Goal: Task Accomplishment & Management: Manage account settings

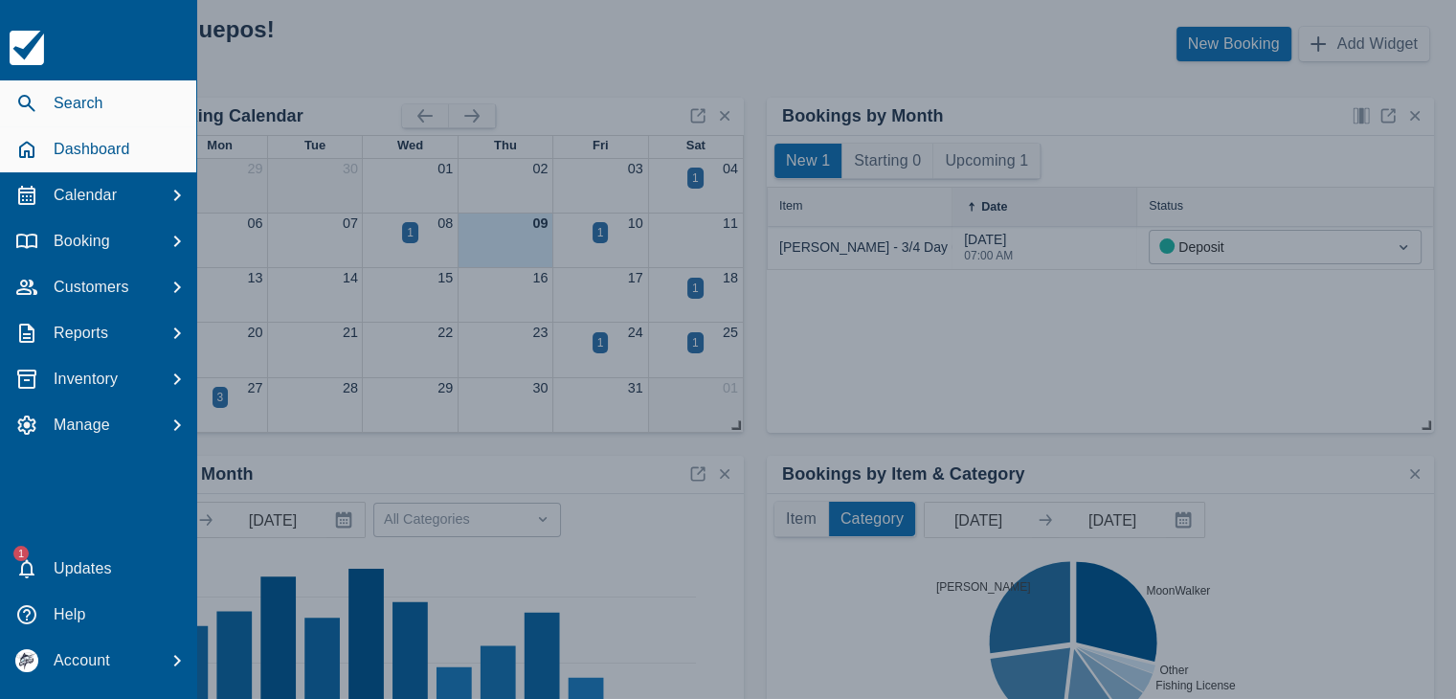
click at [107, 107] on div "Search" at bounding box center [98, 103] width 181 height 35
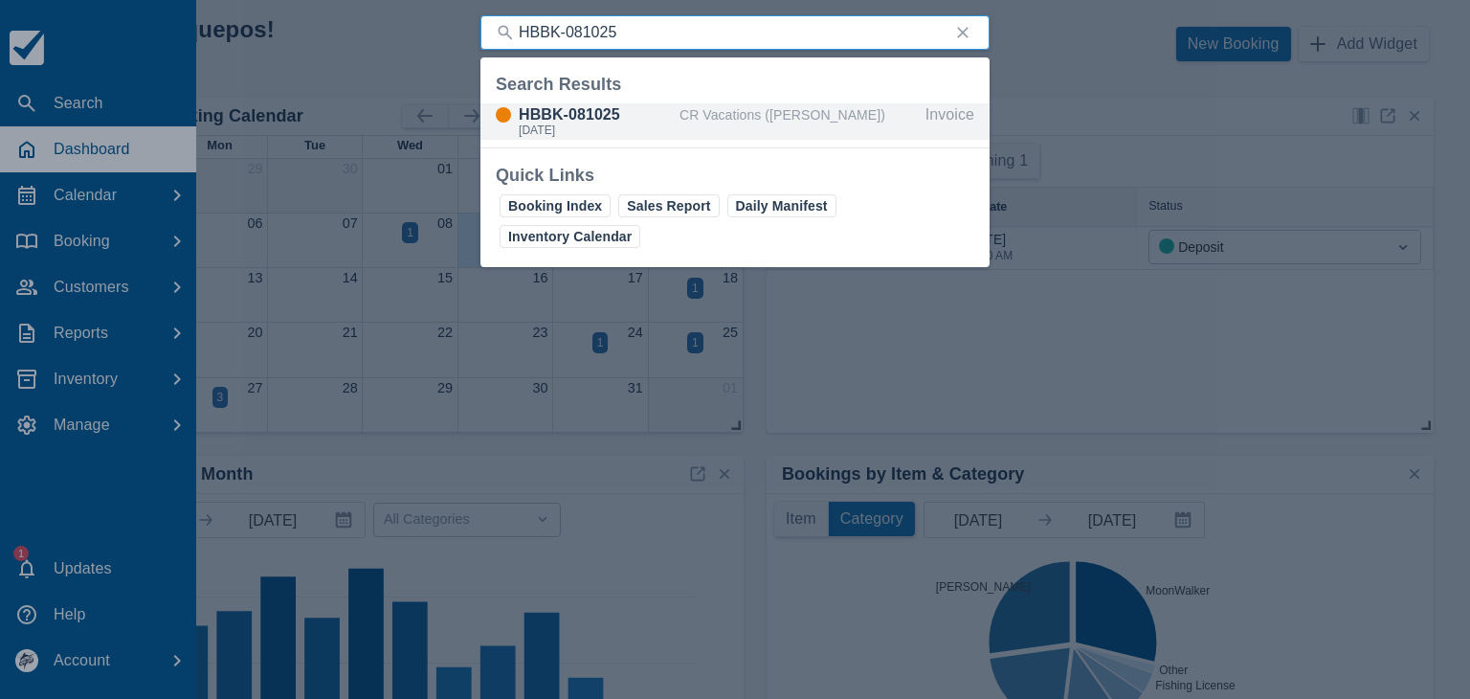
type input "HBBK-081025"
click at [567, 113] on div "HBBK-081025" at bounding box center [595, 114] width 153 height 23
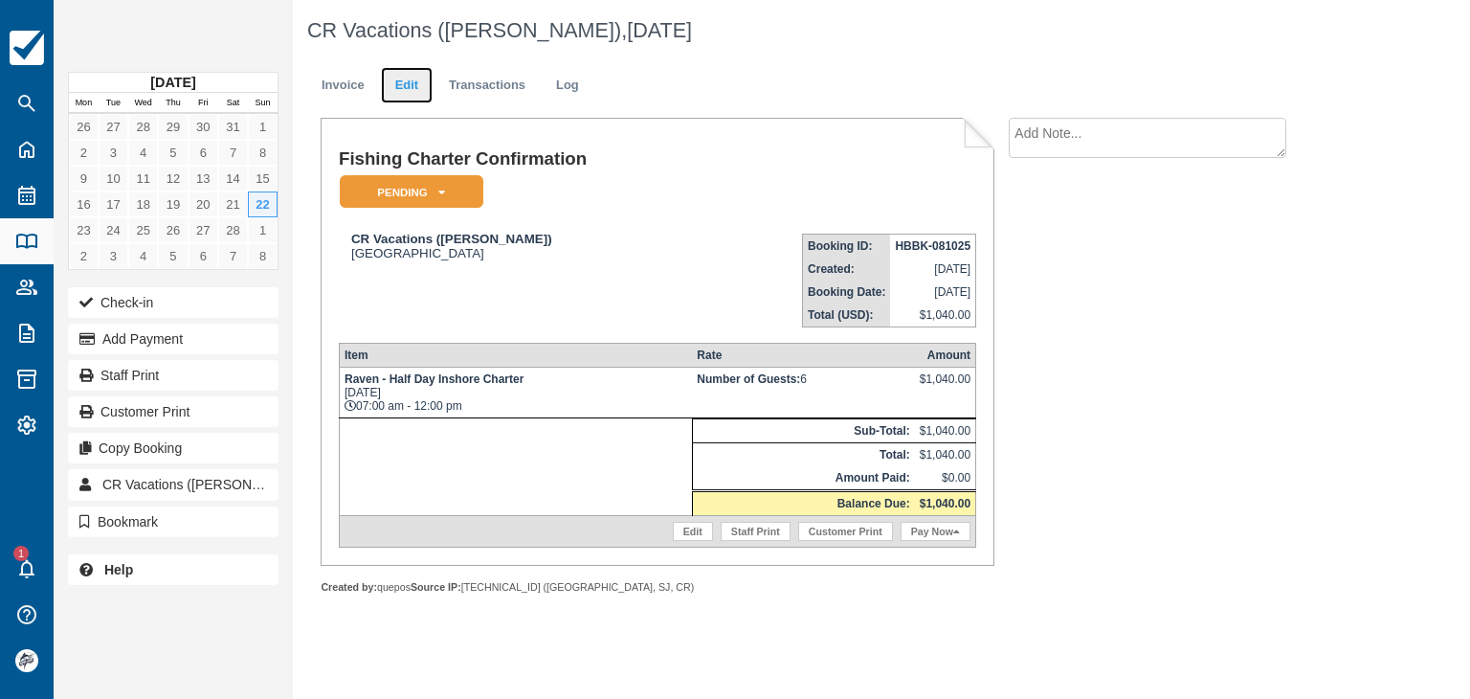
click at [412, 81] on link "Edit" at bounding box center [407, 85] width 52 height 37
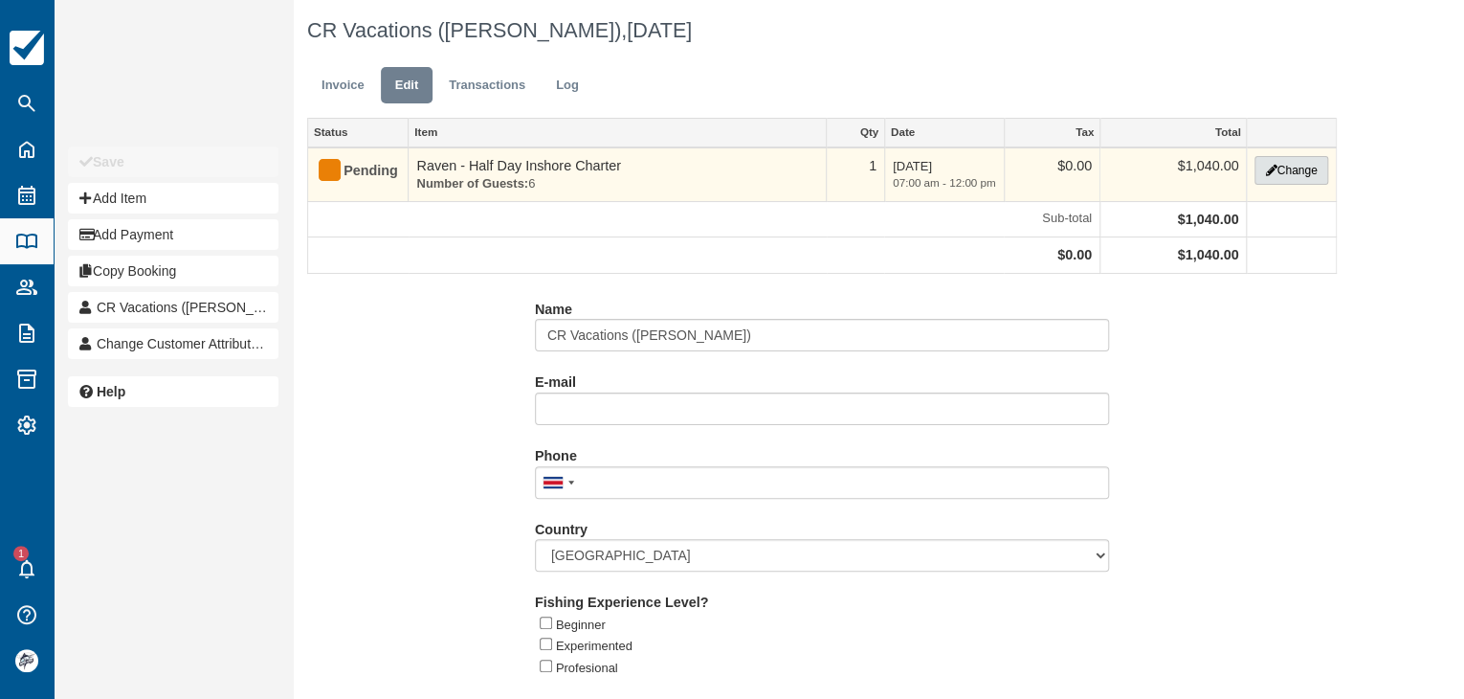
click at [1301, 173] on button "Change" at bounding box center [1291, 170] width 73 height 29
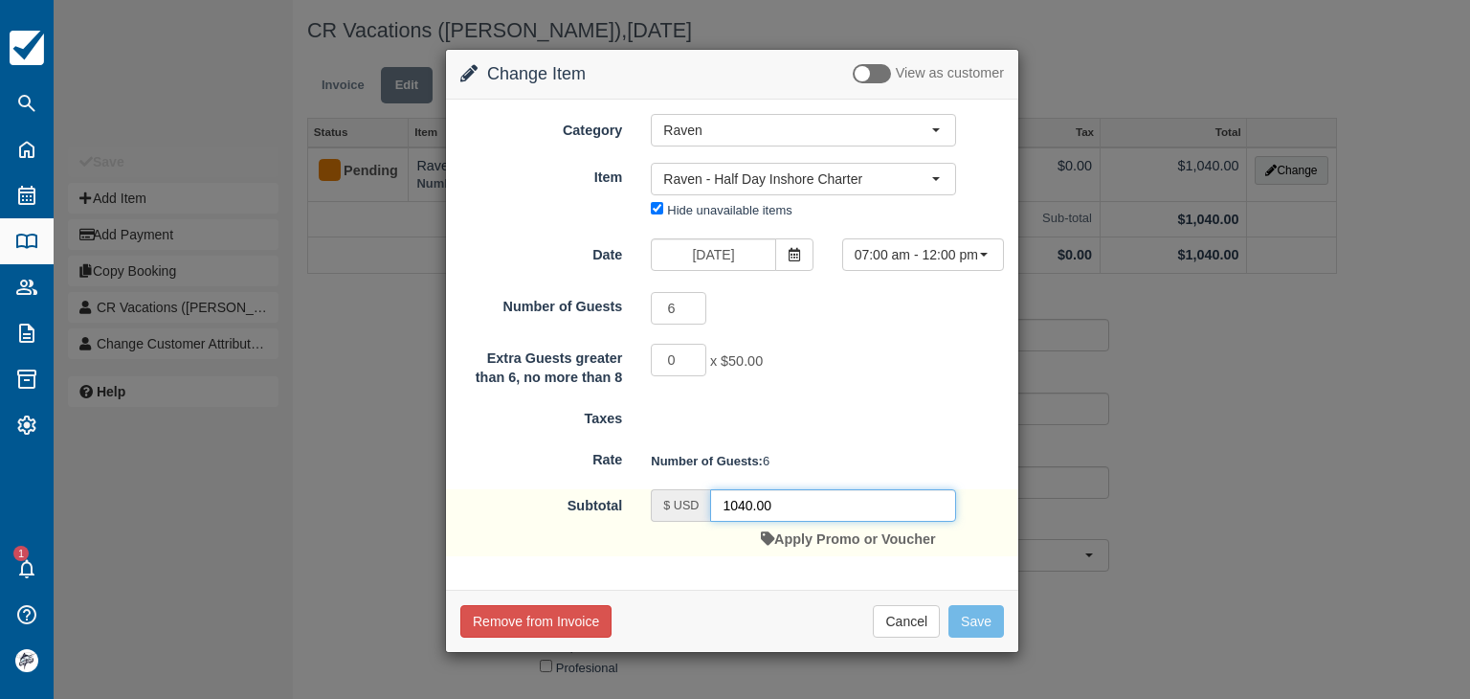
drag, startPoint x: 788, startPoint y: 505, endPoint x: 642, endPoint y: 486, distance: 146.7
click at [642, 489] on div "$ USD 1040.00 Apply Promo or Voucher" at bounding box center [803, 522] width 334 height 67
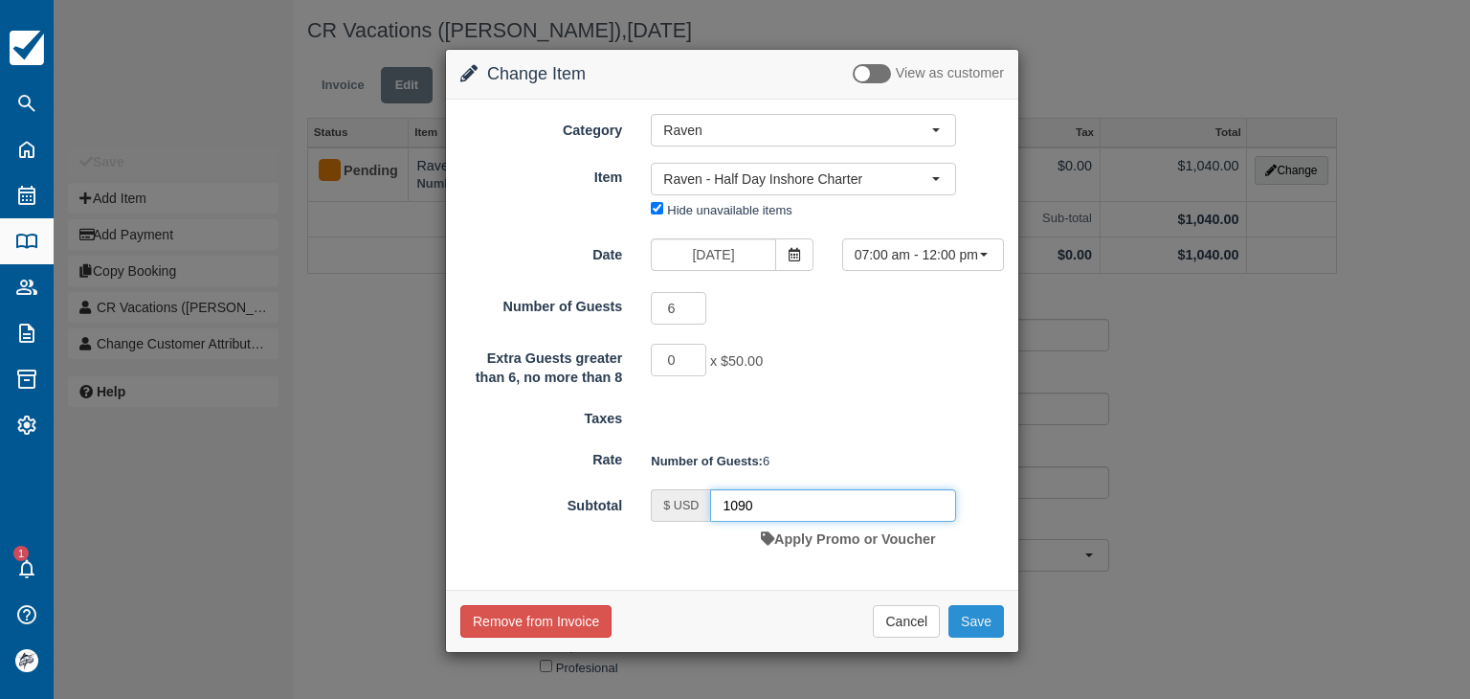
type input "1090"
click at [977, 621] on button "Save" at bounding box center [976, 621] width 56 height 33
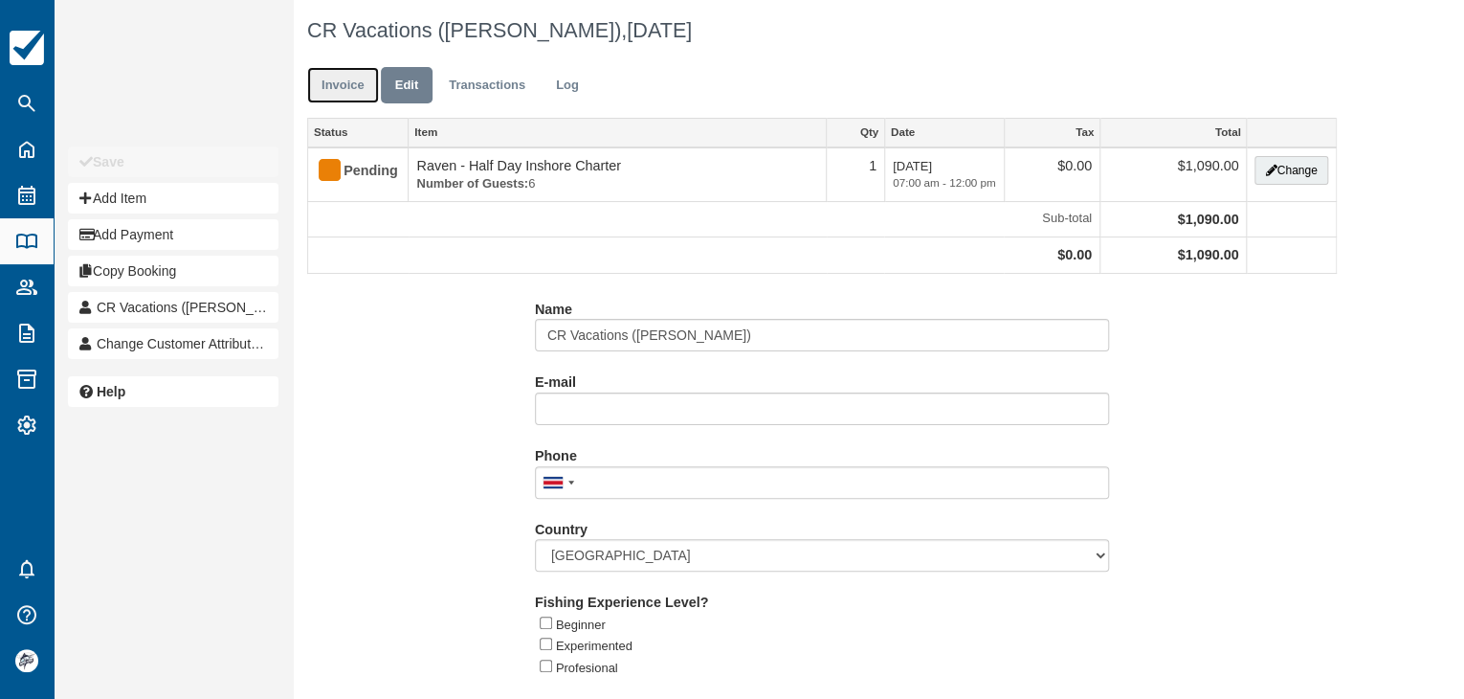
click at [347, 96] on link "Invoice" at bounding box center [343, 85] width 72 height 37
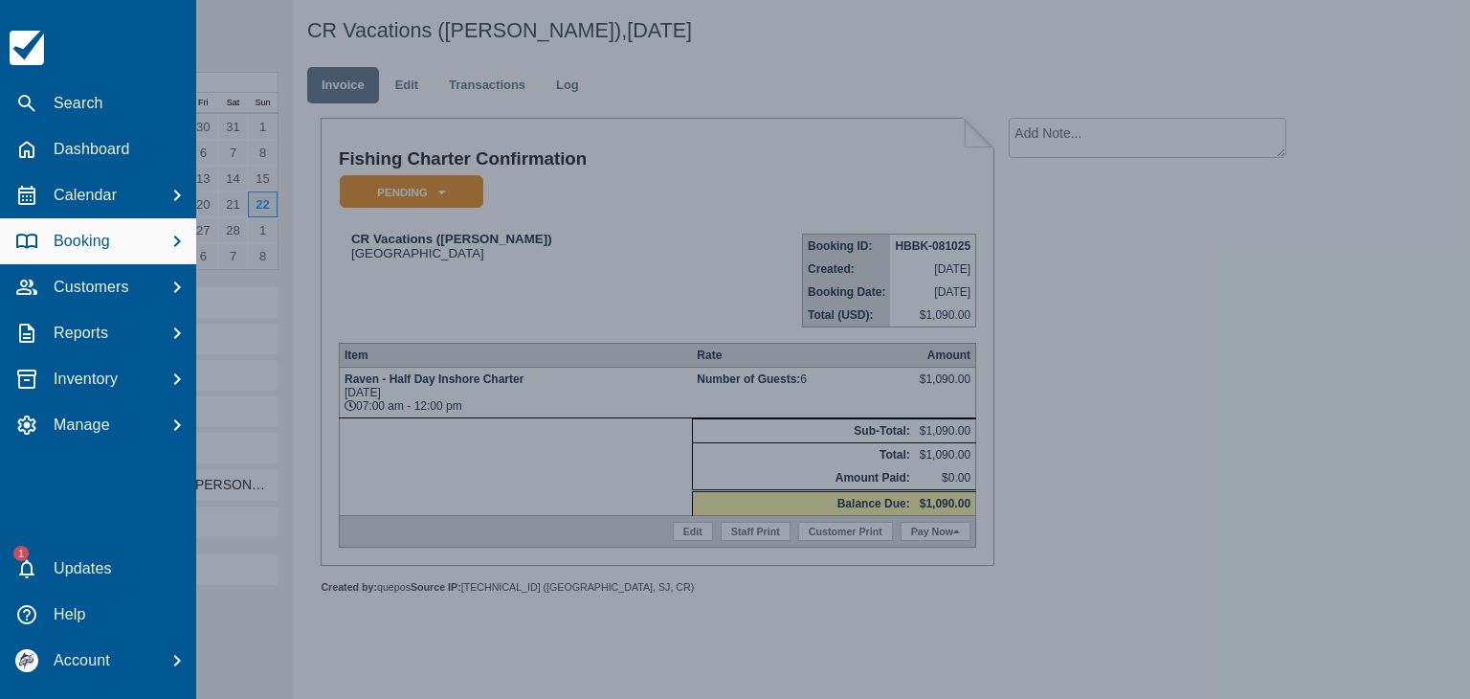
drag, startPoint x: 46, startPoint y: 88, endPoint x: 61, endPoint y: 87, distance: 15.3
click at [47, 88] on div "Search" at bounding box center [98, 103] width 181 height 35
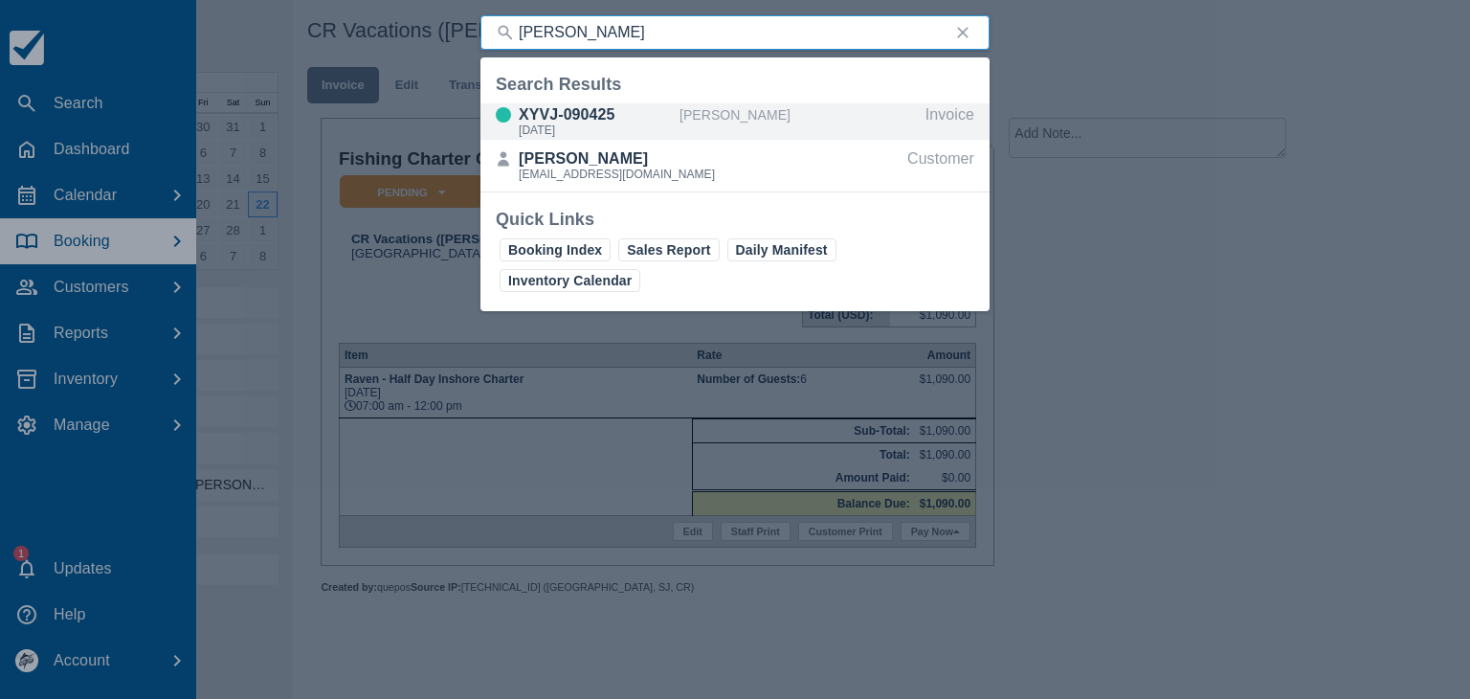
type input "KLUG"
click at [590, 112] on div "XYVJ-090425" at bounding box center [595, 114] width 153 height 23
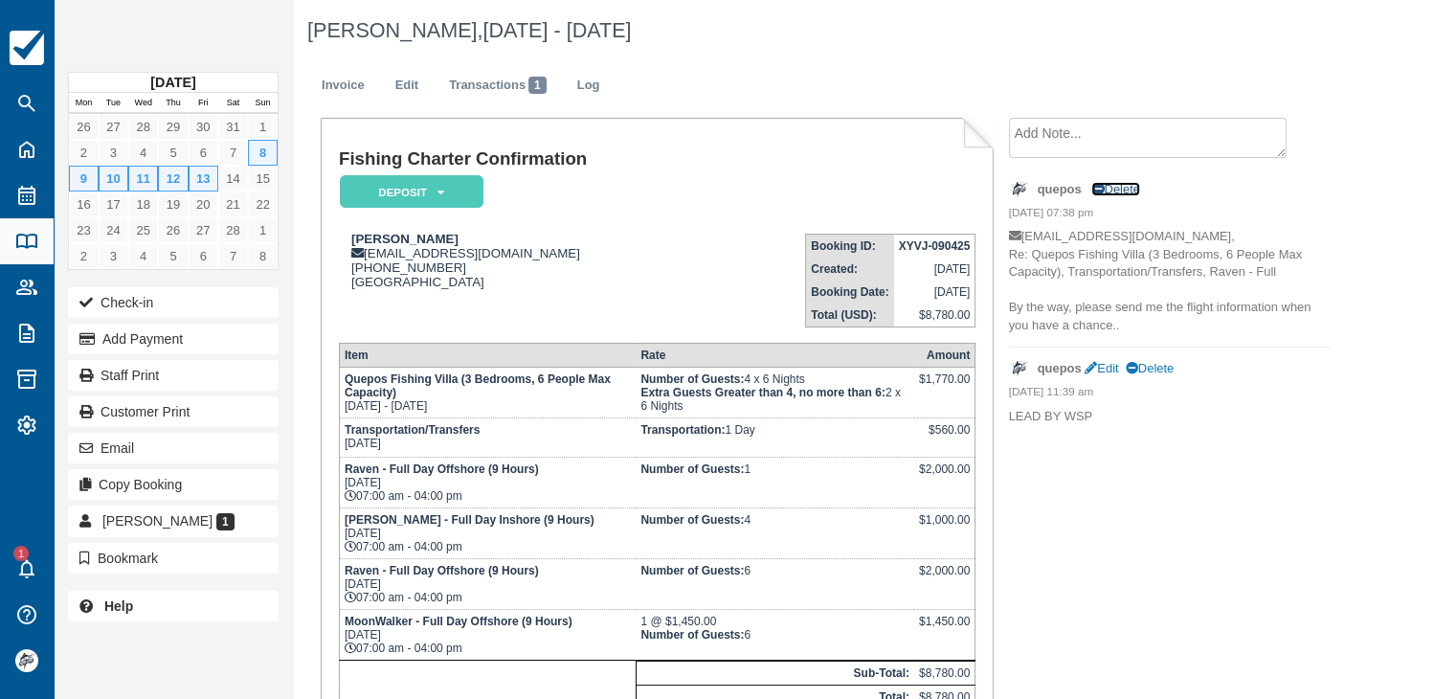
drag, startPoint x: 1116, startPoint y: 191, endPoint x: 813, endPoint y: 108, distance: 314.6
click at [1116, 191] on link "Delete" at bounding box center [1115, 189] width 48 height 14
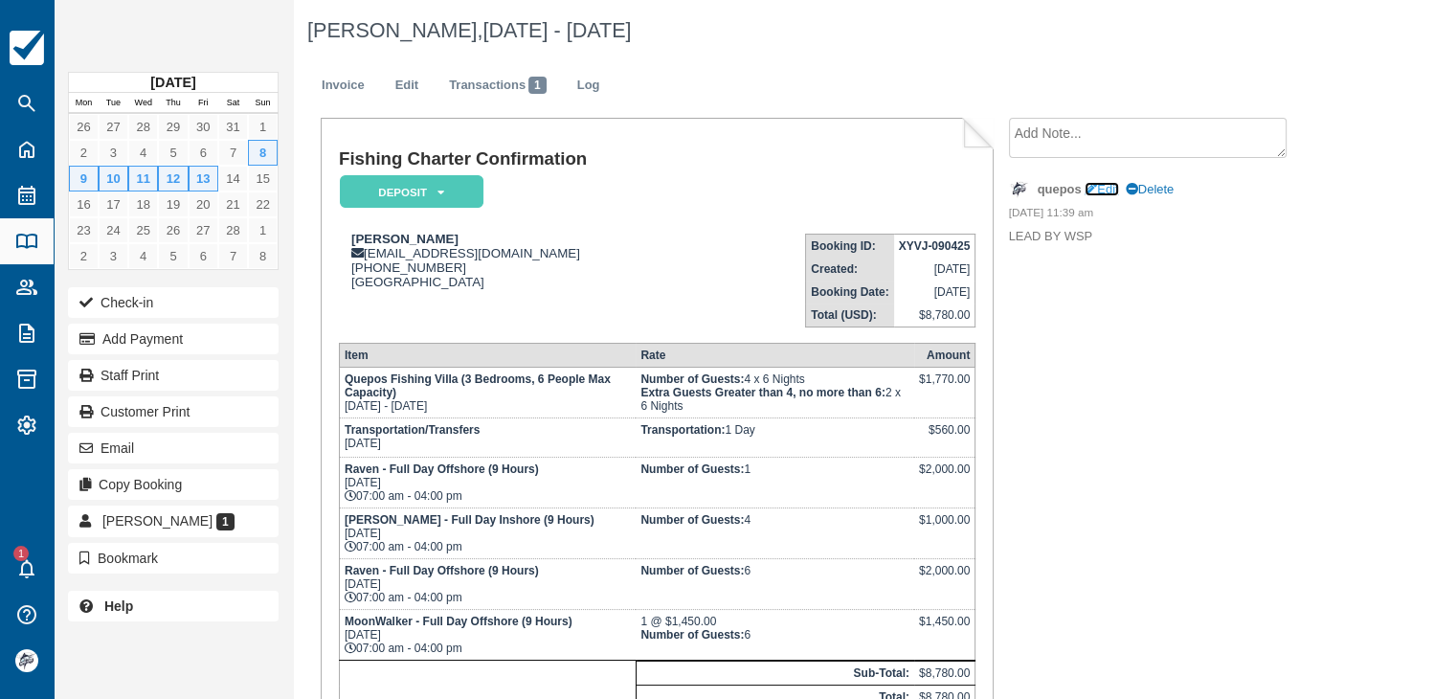
click at [1110, 189] on link "Edit" at bounding box center [1100, 189] width 33 height 14
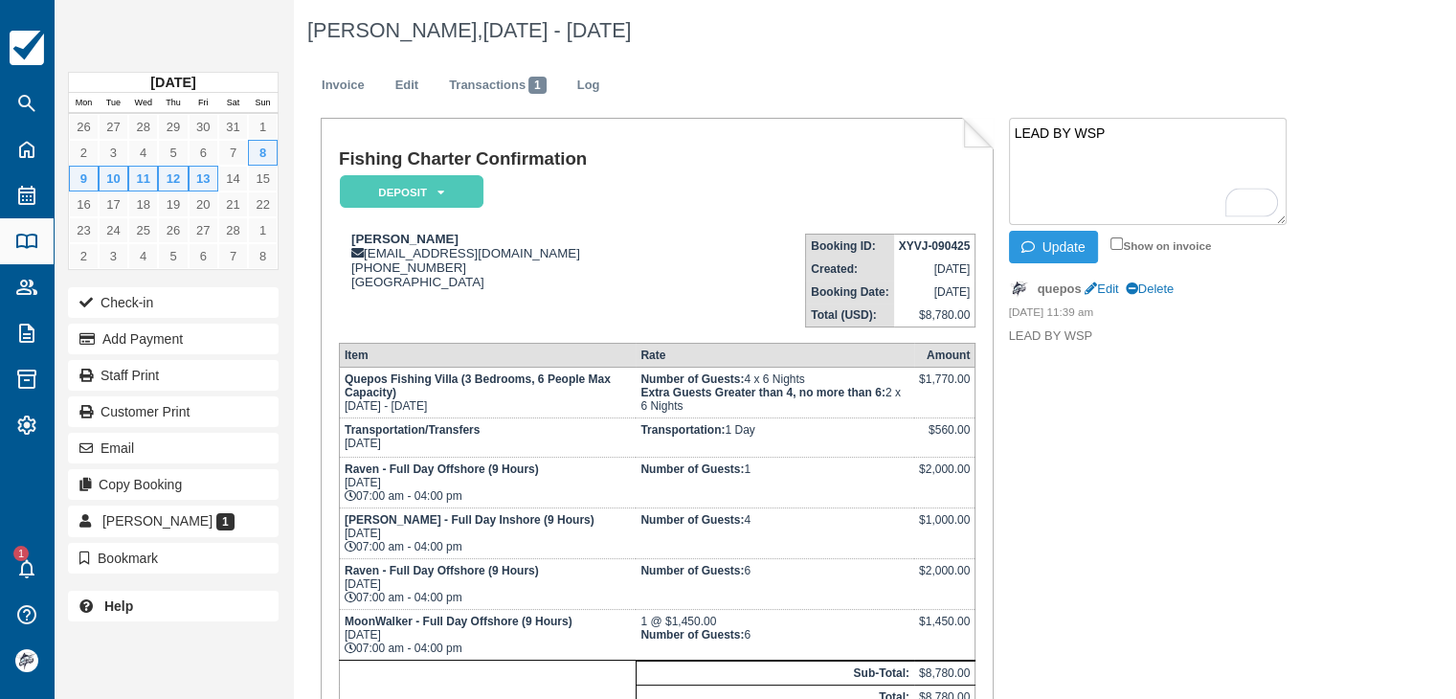
paste textarea "DoubleTree by Hilton Hotel Cariari"
click at [1287, 175] on li "LEAD BY WSP Feb 8th, DoubleTree by Hilton Hotel Cariari Update Show on invoice" at bounding box center [1170, 193] width 322 height 150
click at [1278, 170] on textarea "LEAD BY WSP Feb 8th, DoubleTree by Hilton Hotel Cariari" at bounding box center [1148, 171] width 278 height 107
type textarea "LEAD BY WSP Feb 8th, DoubleTree by Hilton Hotel Cariari 10:00 am Feb 14th, 12:0…"
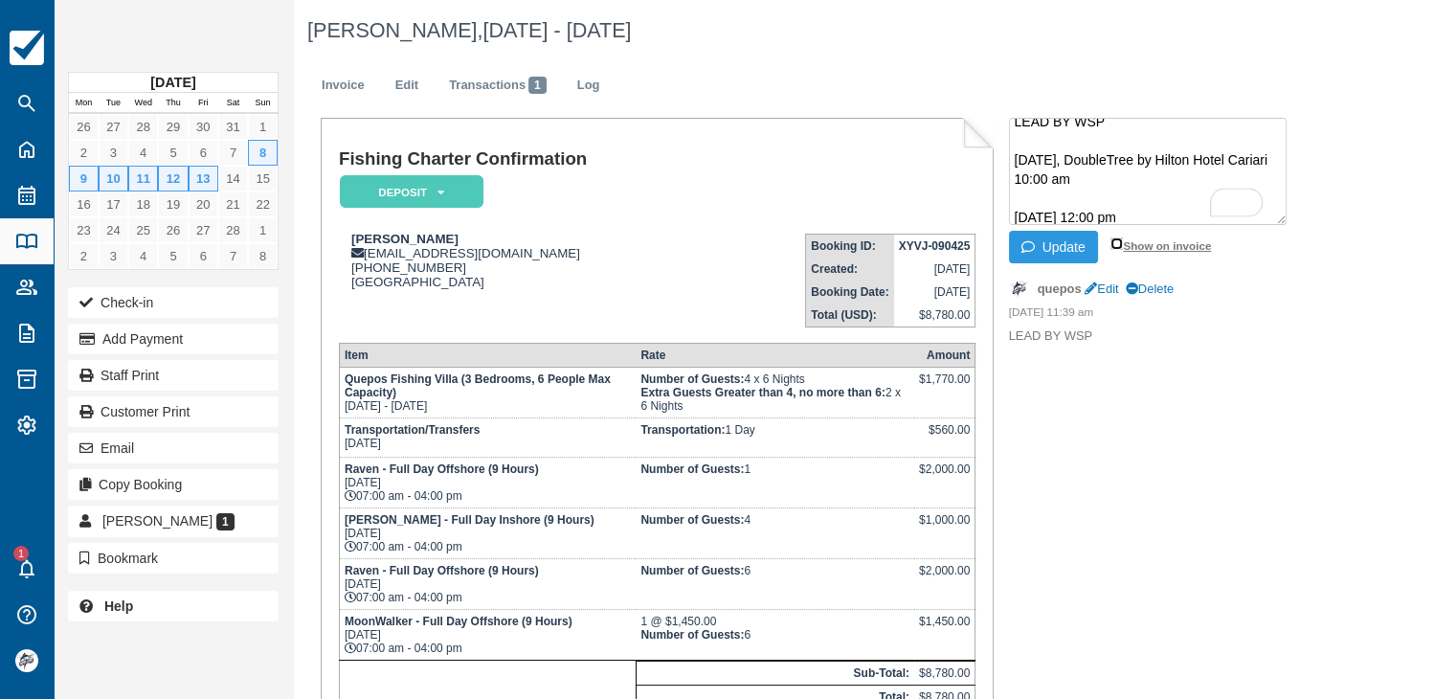
click at [1114, 242] on input "Show on invoice" at bounding box center [1116, 243] width 12 height 12
checkbox input "true"
click at [1068, 251] on button "Update" at bounding box center [1053, 247] width 89 height 33
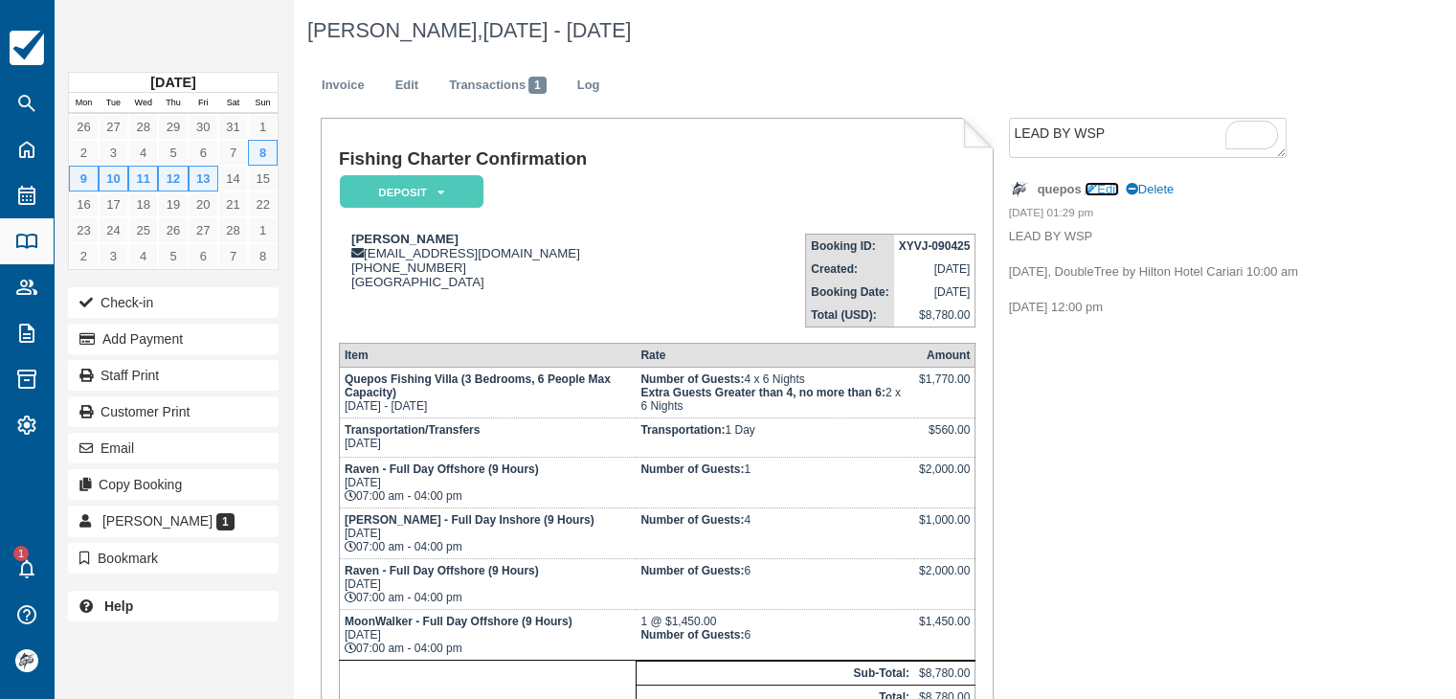
click at [1110, 193] on link "Edit" at bounding box center [1100, 189] width 33 height 14
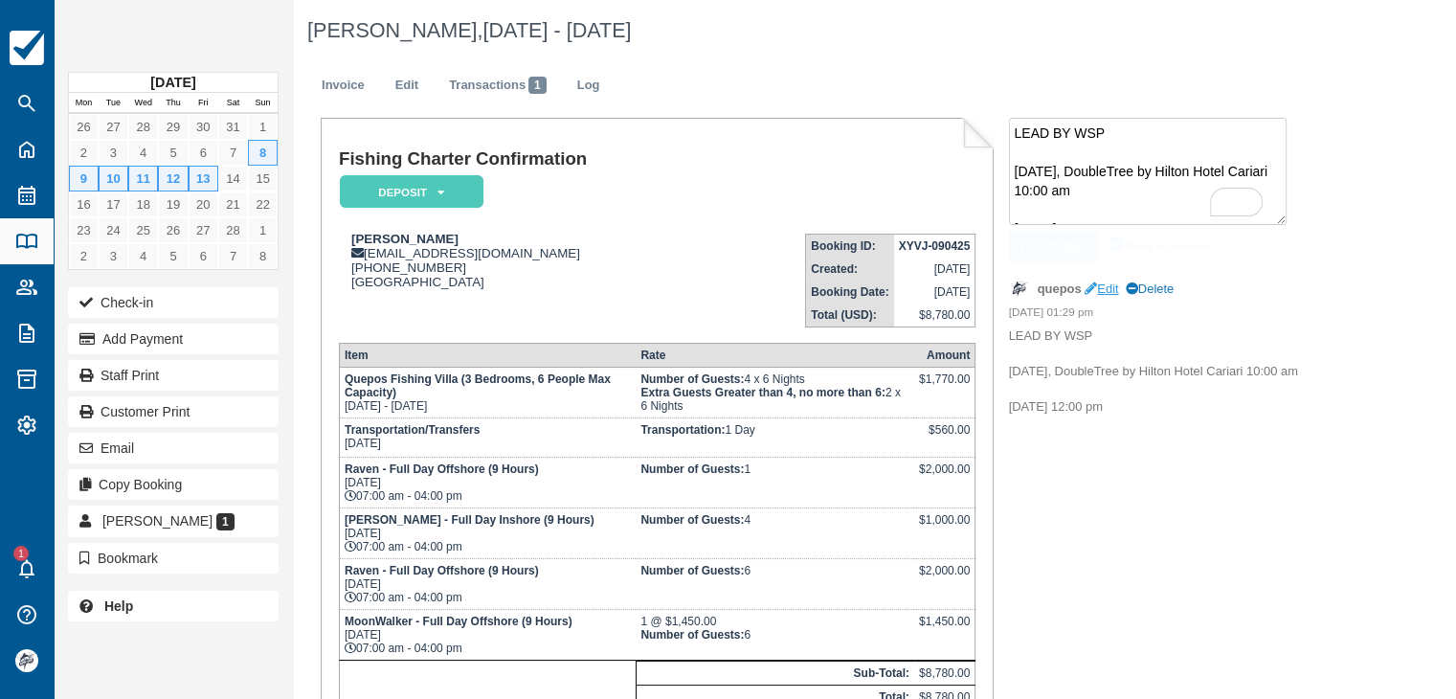
scroll to position [11, 0]
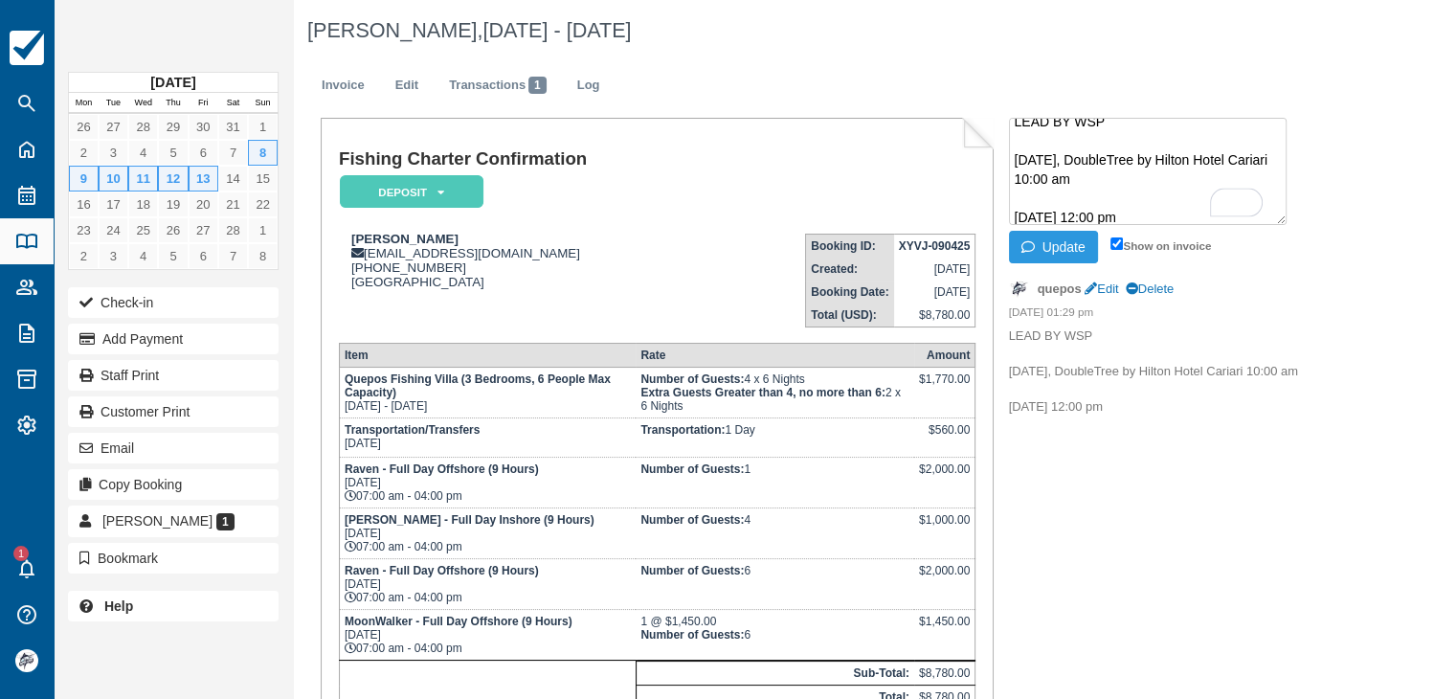
click at [1098, 371] on p "LEAD BY WSP Feb 8th, DoubleTree by Hilton Hotel Cariari 10:00 am Feb 14th, 12:0…" at bounding box center [1170, 371] width 322 height 89
drag, startPoint x: 1244, startPoint y: 369, endPoint x: 1060, endPoint y: 372, distance: 183.8
click at [1060, 372] on p "LEAD BY WSP Feb 8th, DoubleTree by Hilton Hotel Cariari 10:00 am Feb 14th, 12:0…" at bounding box center [1170, 371] width 322 height 89
copy p "DoubleTree by Hilton Hotel Cariari"
click at [1137, 404] on p "LEAD BY WSP Feb 8th, DoubleTree by Hilton Hotel Cariari 10:00 am Feb 14th, 12:0…" at bounding box center [1170, 371] width 322 height 89
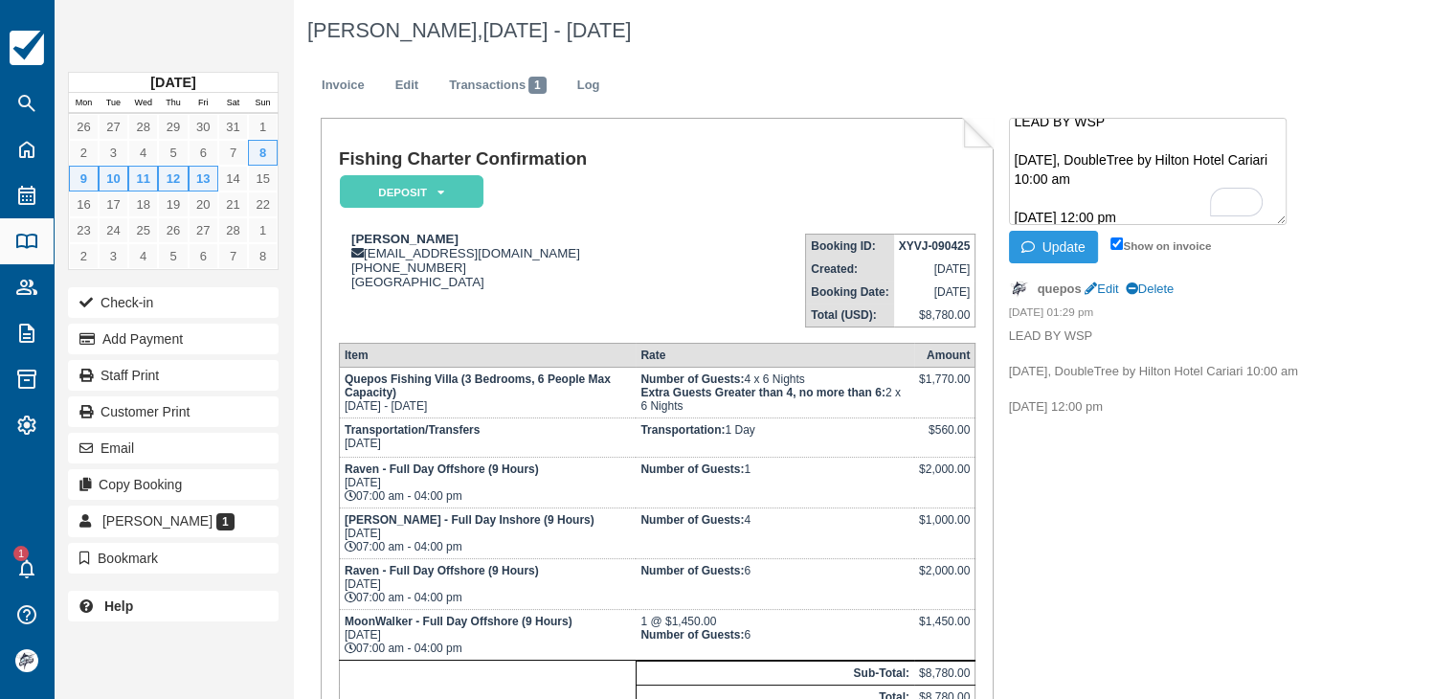
drag, startPoint x: 1140, startPoint y: 212, endPoint x: 1159, endPoint y: 223, distance: 22.3
click at [1140, 212] on textarea "LEAD BY WSP Feb 8th, DoubleTree by Hilton Hotel Cariari 10:00 am Feb 14th, 12:0…" at bounding box center [1148, 171] width 278 height 107
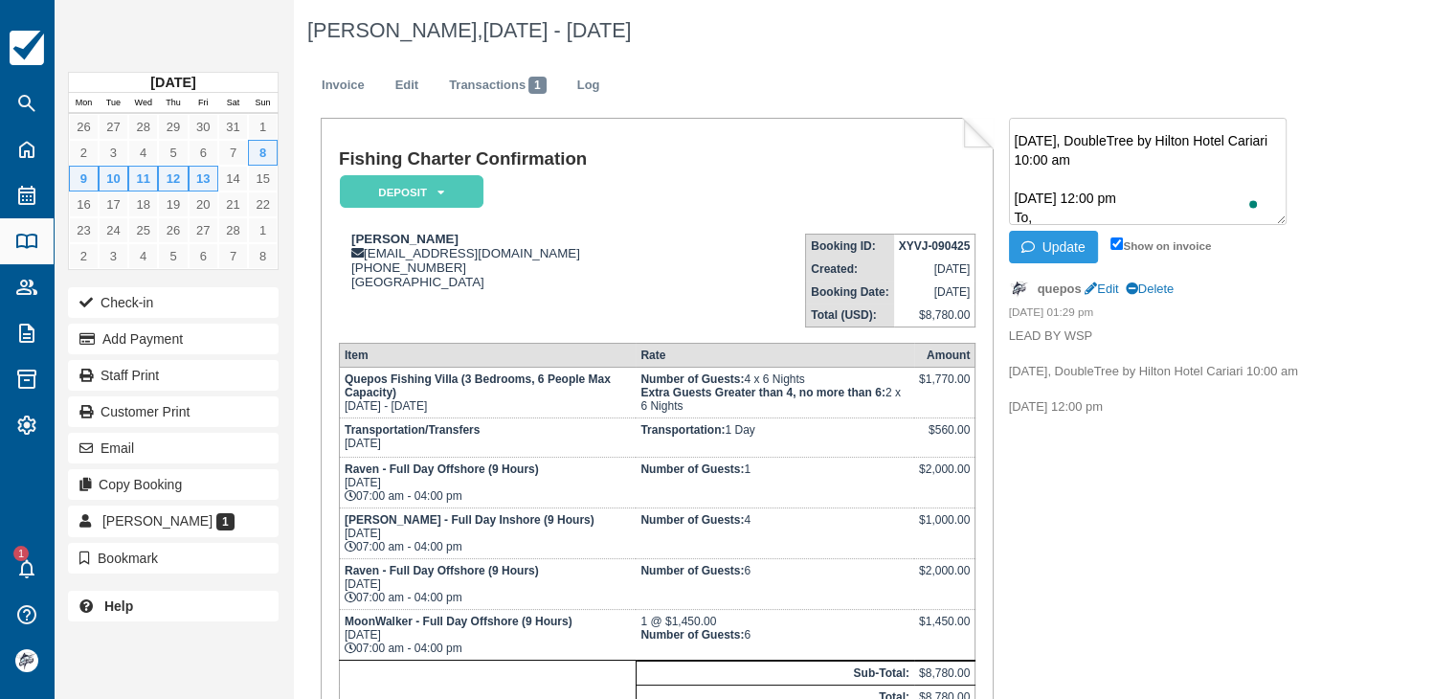
paste textarea "DoubleTree by Hilton Hotel Cariari"
type textarea "LEAD BY WSP Feb 8th, DoubleTree by Hilton Hotel Cariari 10:00 am Feb 14th, 12:0…"
click at [1067, 246] on button "Update" at bounding box center [1053, 247] width 89 height 33
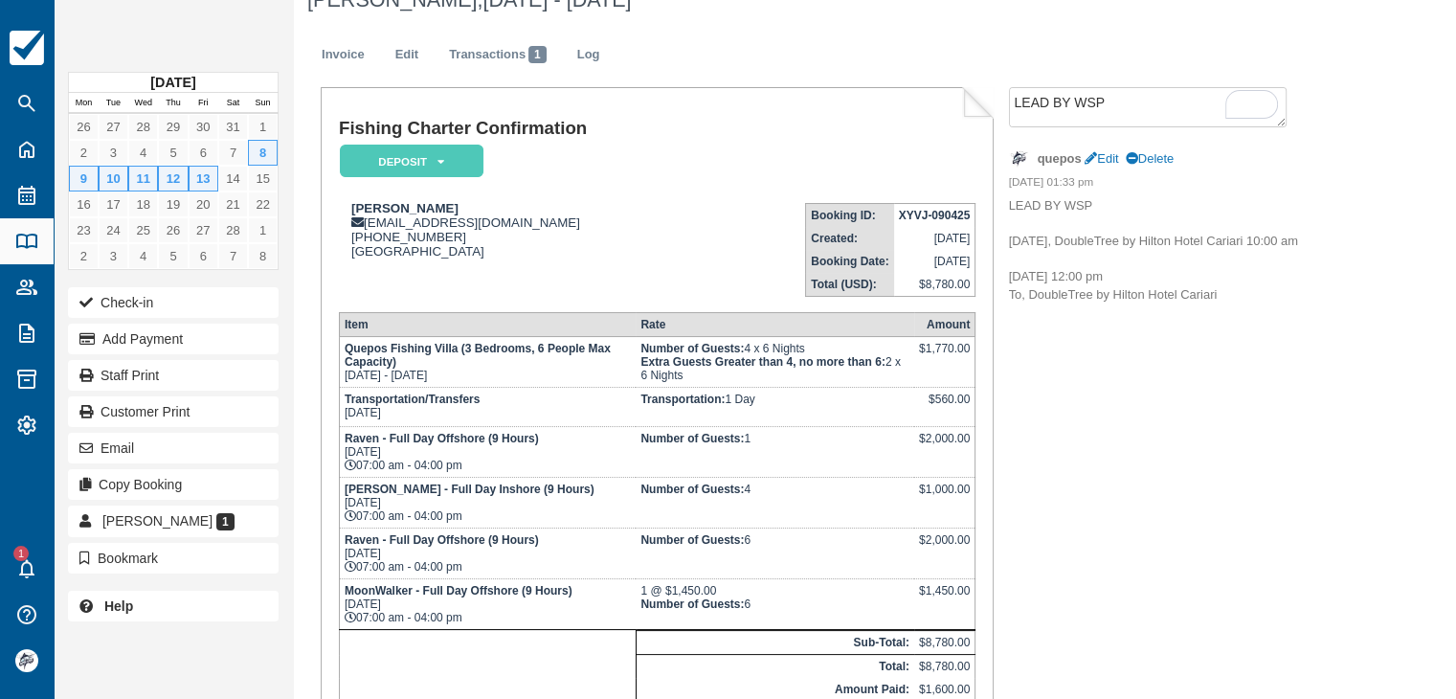
scroll to position [0, 0]
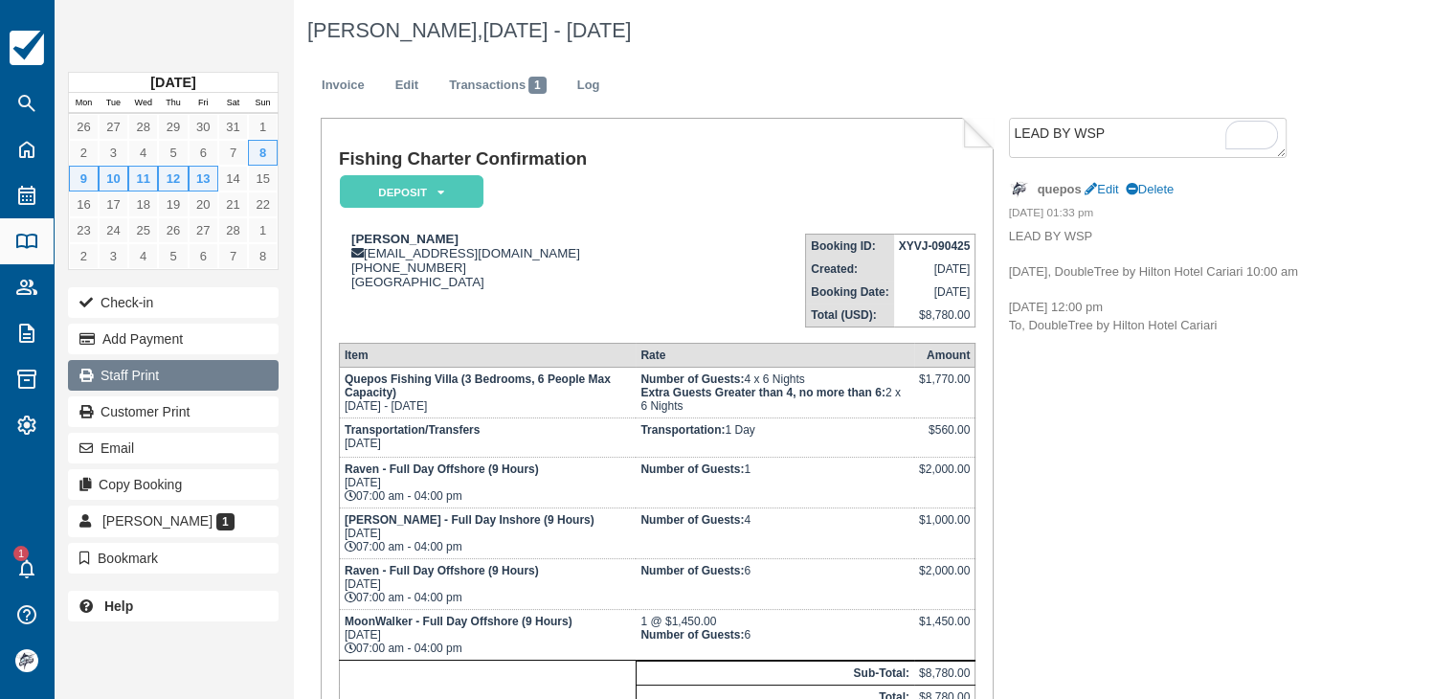
click at [155, 376] on link "Staff Print" at bounding box center [173, 375] width 211 height 31
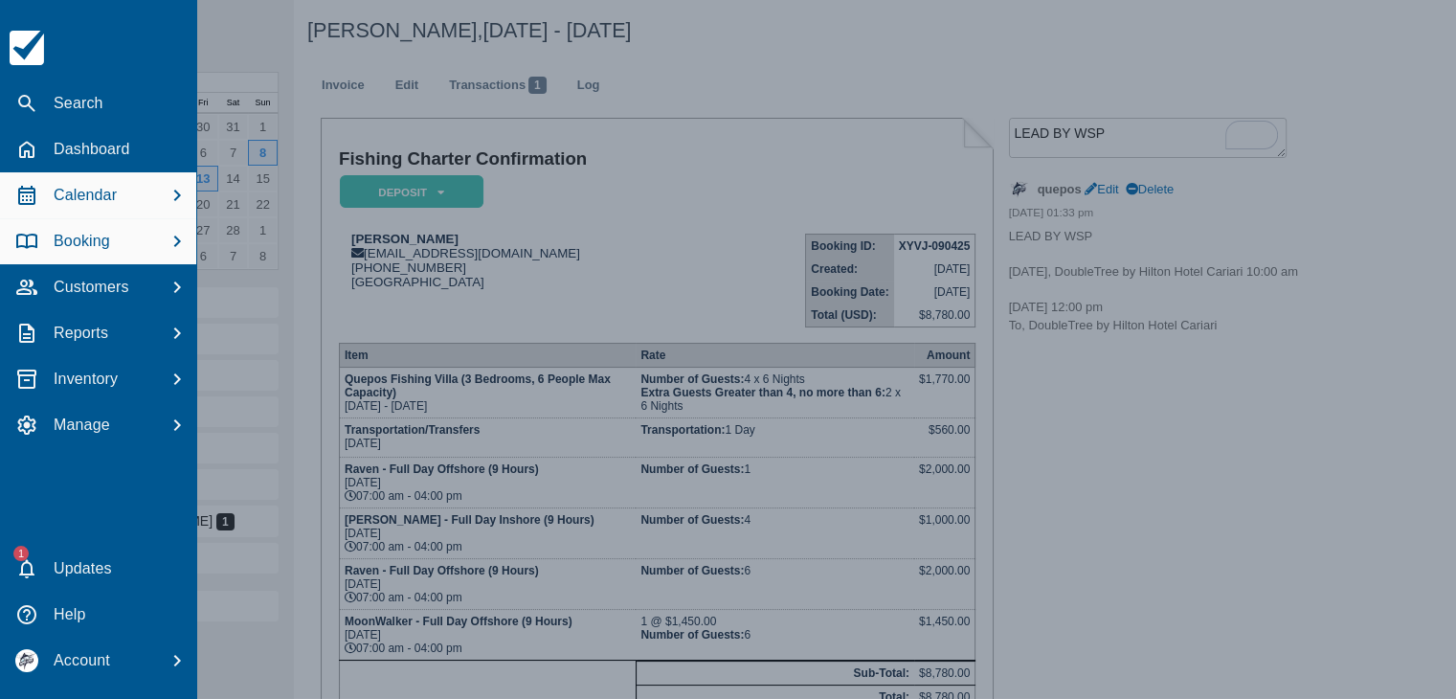
drag, startPoint x: 84, startPoint y: 204, endPoint x: 100, endPoint y: 204, distance: 15.3
click at [84, 204] on p "Calendar" at bounding box center [85, 195] width 63 height 23
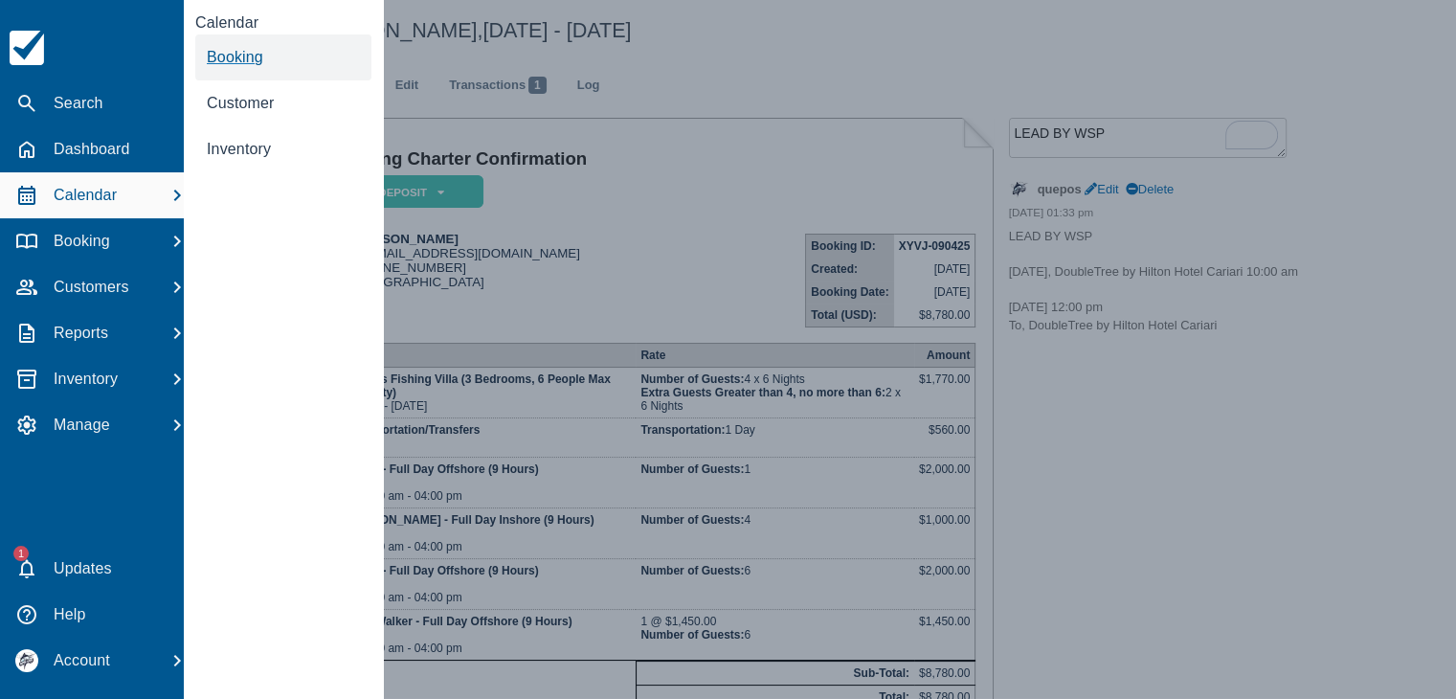
click at [231, 56] on span "Booking" at bounding box center [235, 57] width 56 height 16
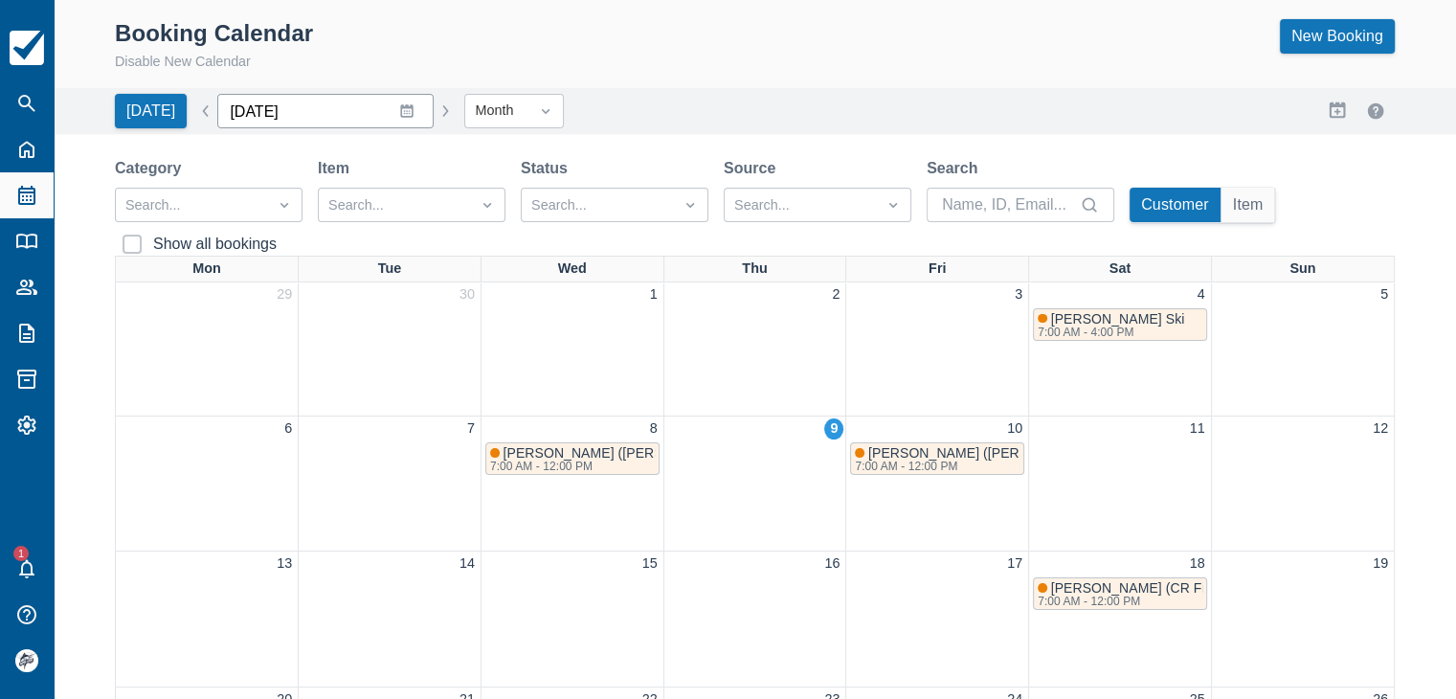
click at [390, 112] on input "[DATE]" at bounding box center [325, 111] width 216 height 34
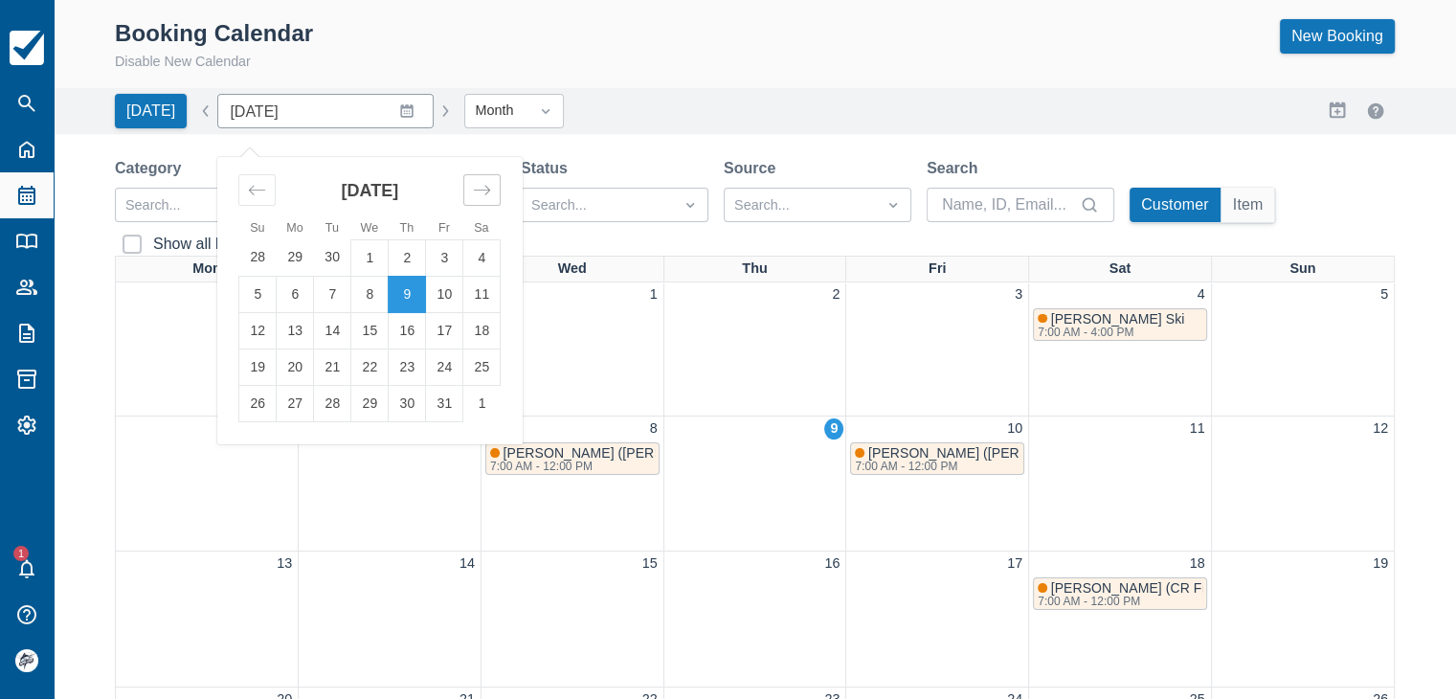
click at [477, 189] on icon "Move forward to switch to the next month." at bounding box center [482, 190] width 18 height 18
click at [464, 248] on td "1" at bounding box center [481, 257] width 37 height 36
type input "[DATE]"
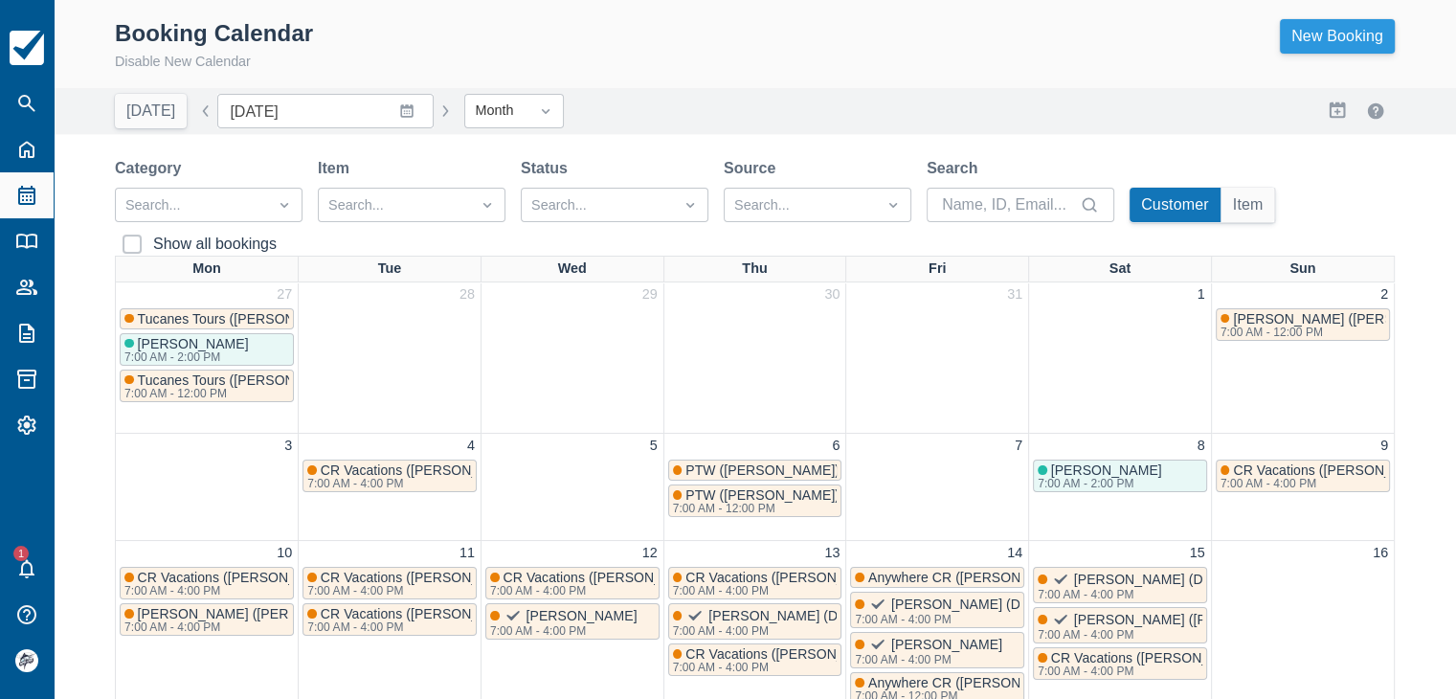
click at [1366, 39] on link "New Booking" at bounding box center [1337, 36] width 115 height 34
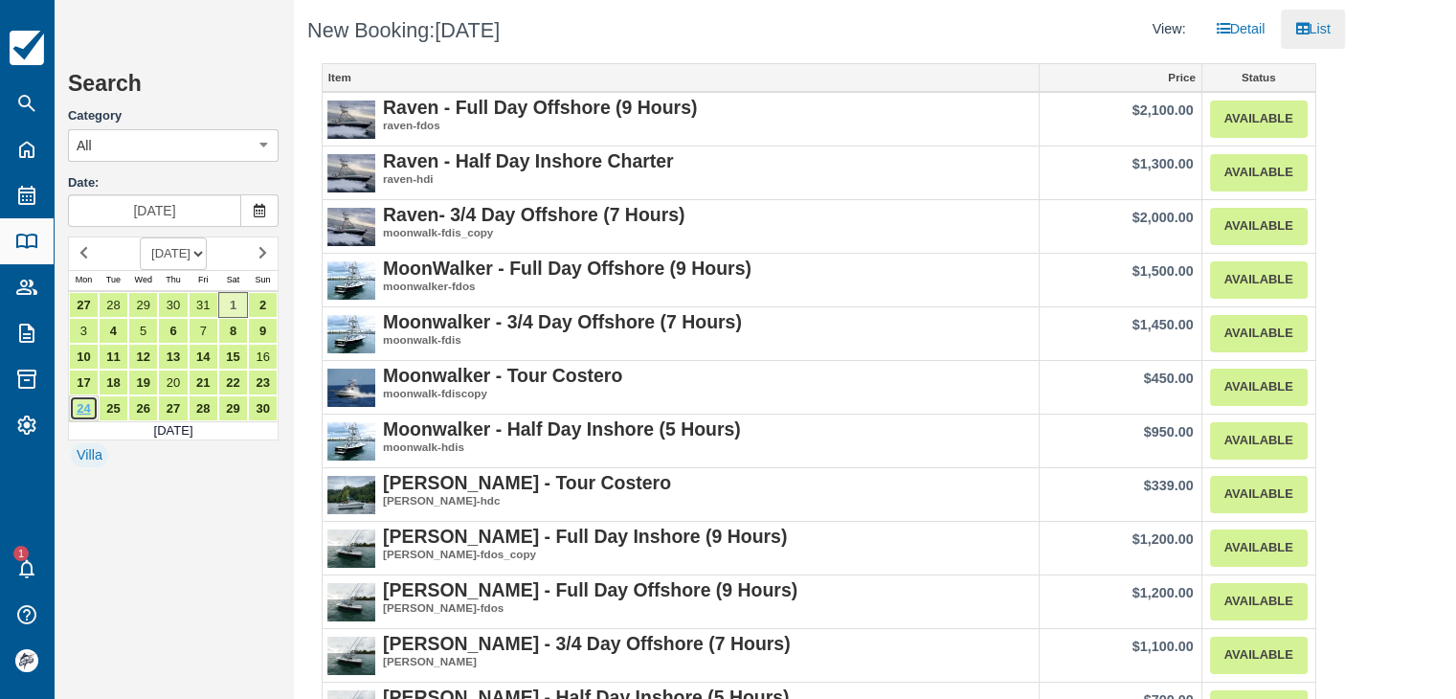
click at [84, 401] on link "24" at bounding box center [84, 408] width 30 height 26
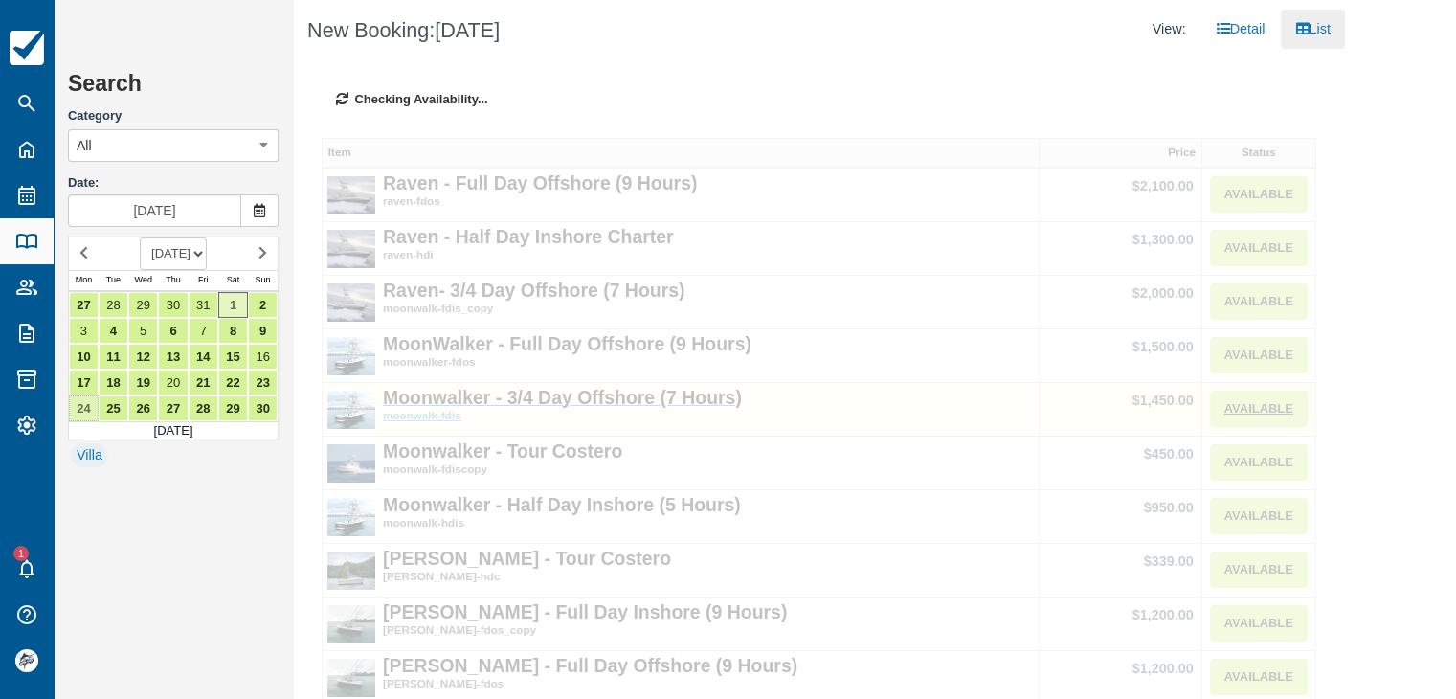
type input "Nov 24 2025"
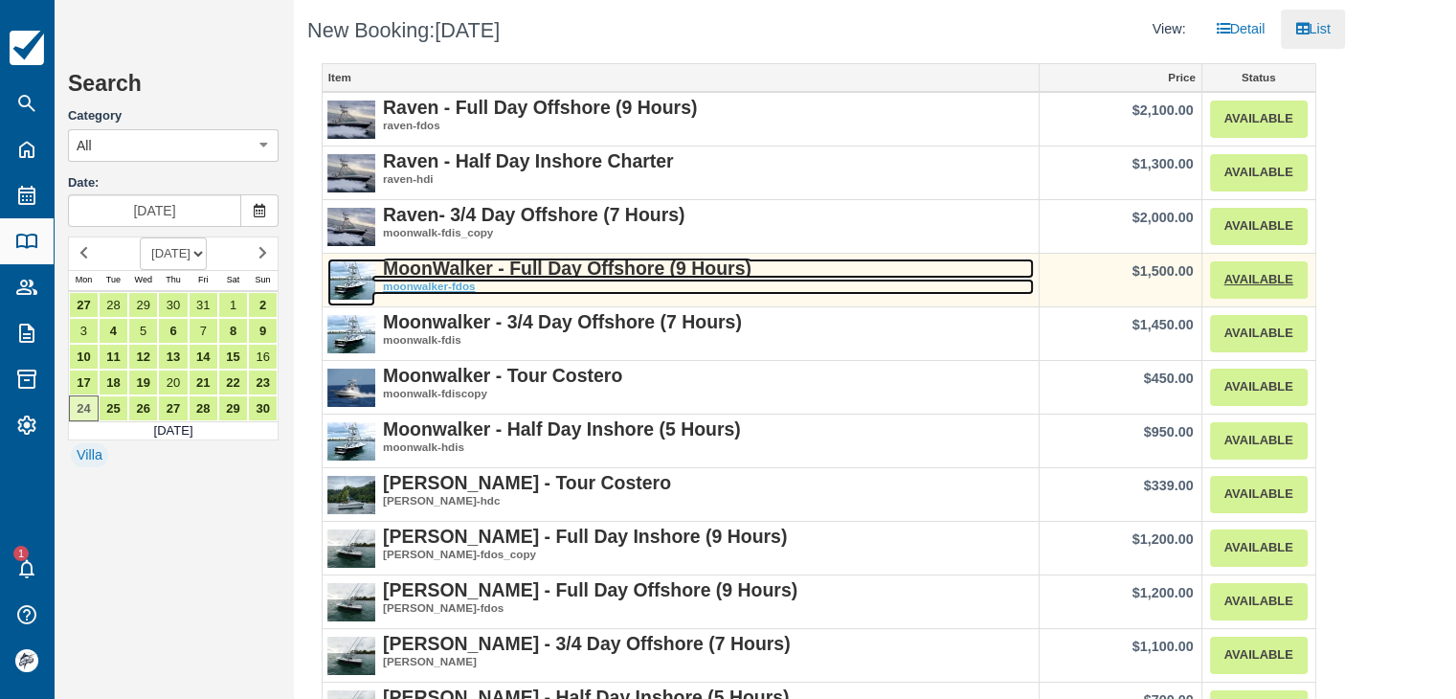
click at [589, 264] on strong "MoonWalker - Full Day Offshore (9 Hours)" at bounding box center [567, 267] width 368 height 21
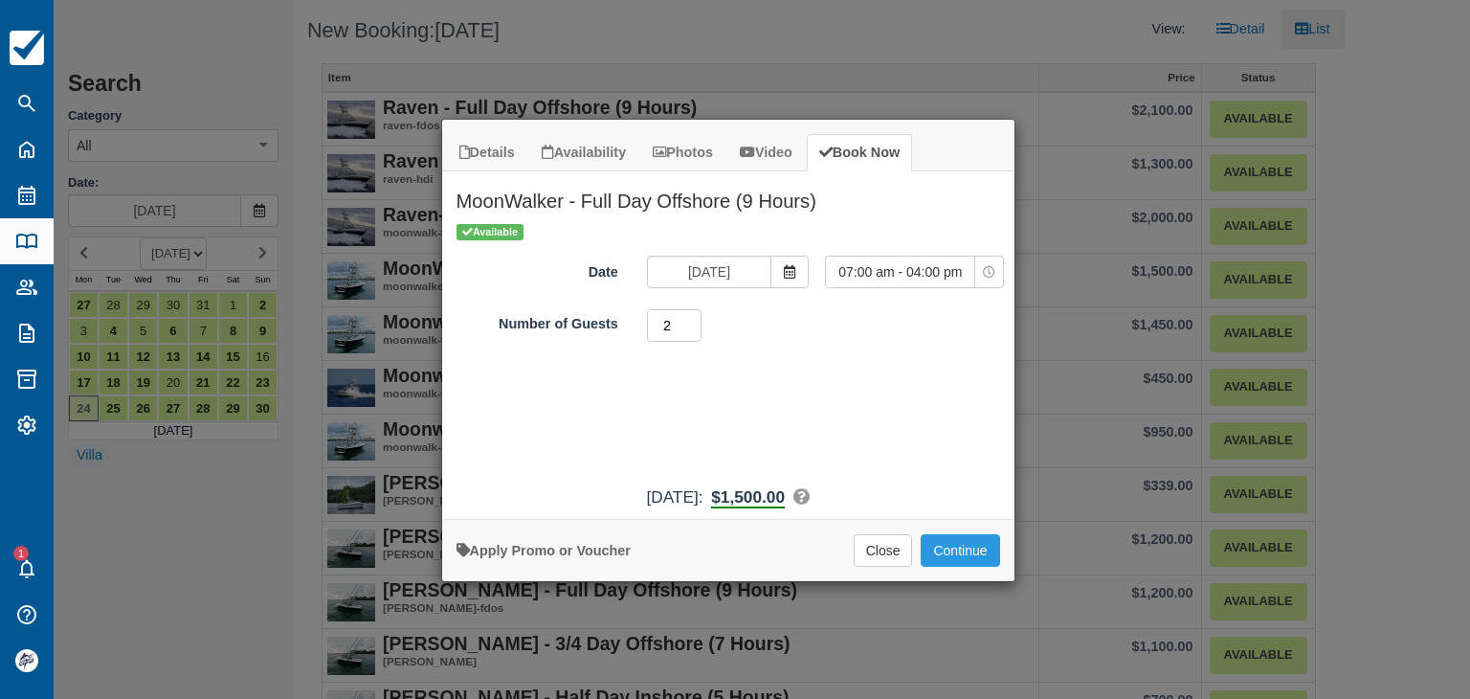
type input "2"
click at [690, 318] on input "2" at bounding box center [675, 325] width 56 height 33
click at [952, 558] on button "Continue" at bounding box center [960, 550] width 78 height 33
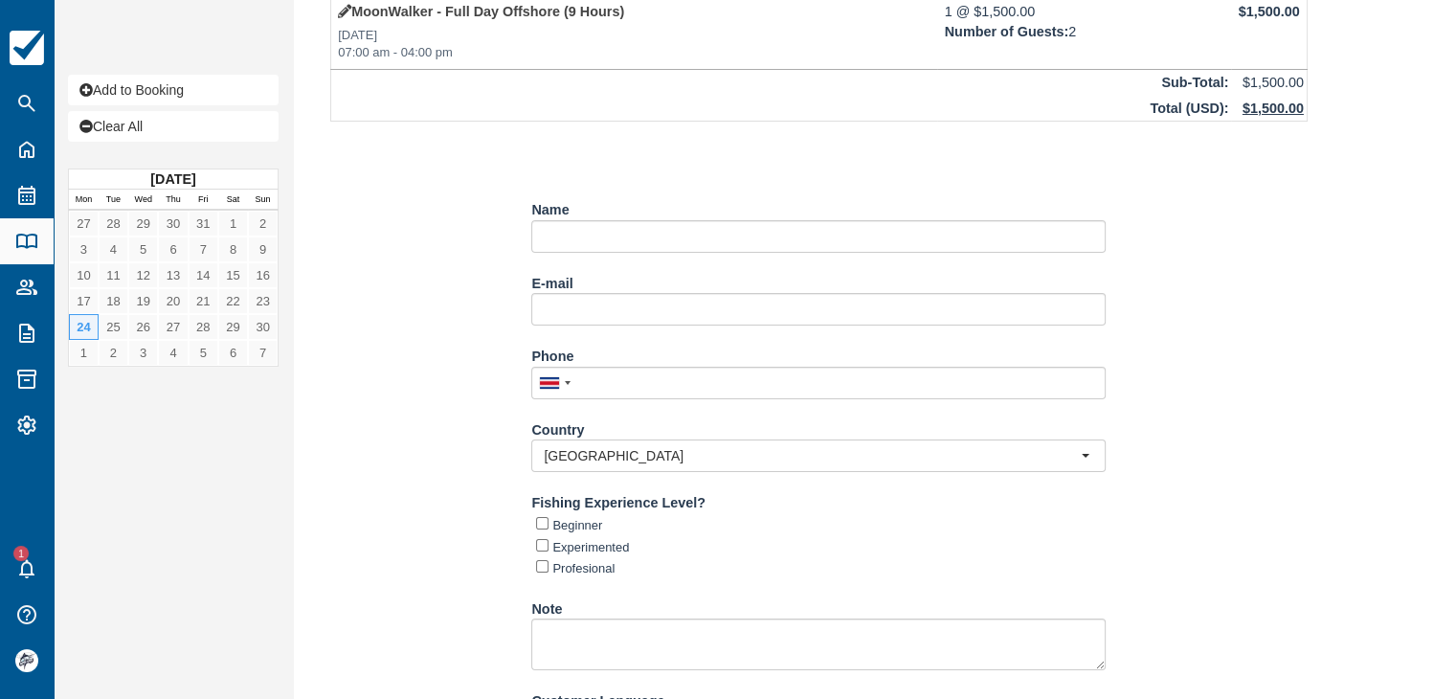
scroll to position [201, 0]
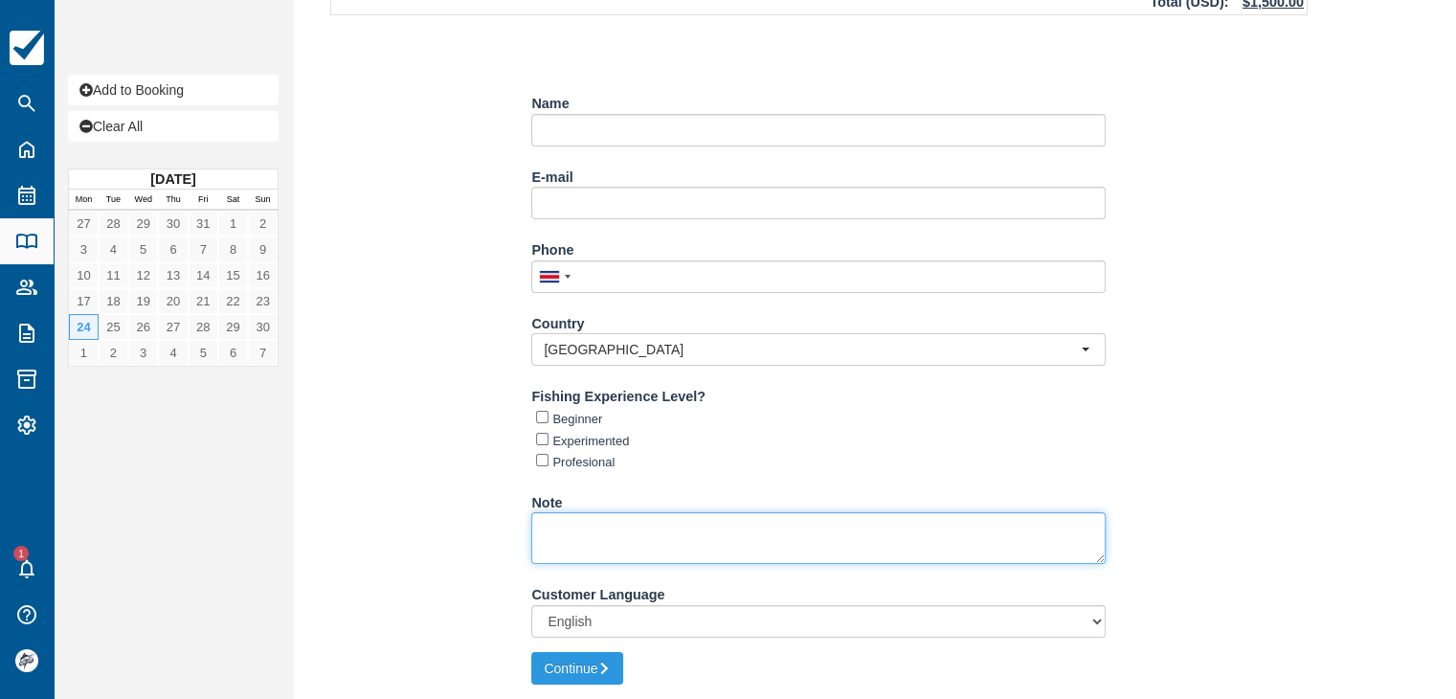
click at [635, 544] on textarea "Note" at bounding box center [818, 538] width 574 height 52
paste textarea "Pick up: ARENAS DEL MAR"
type textarea "Pick up: ARENAS DEL MAR 6:45 am"
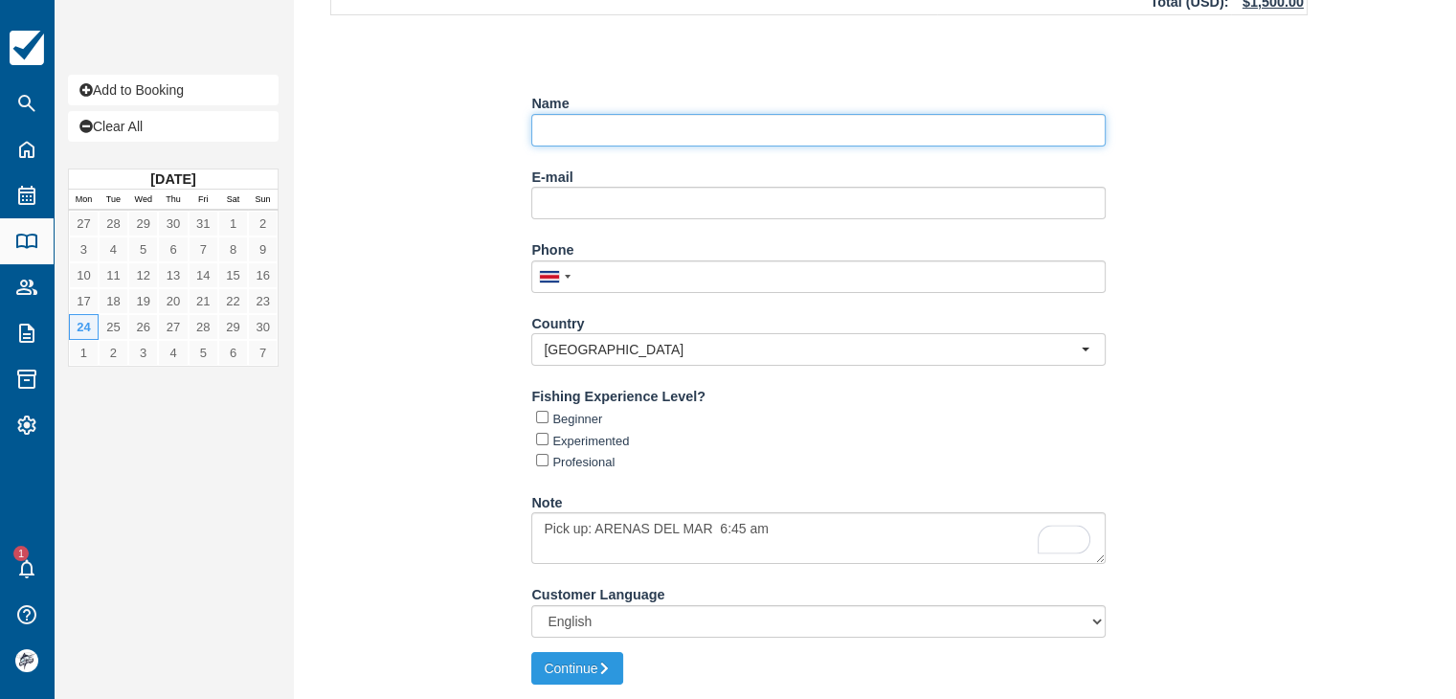
click at [582, 136] on input "Name" at bounding box center [818, 130] width 574 height 33
paste input "MANDA REILLY"
type input "CR TRAILS ([PERSON_NAME])"
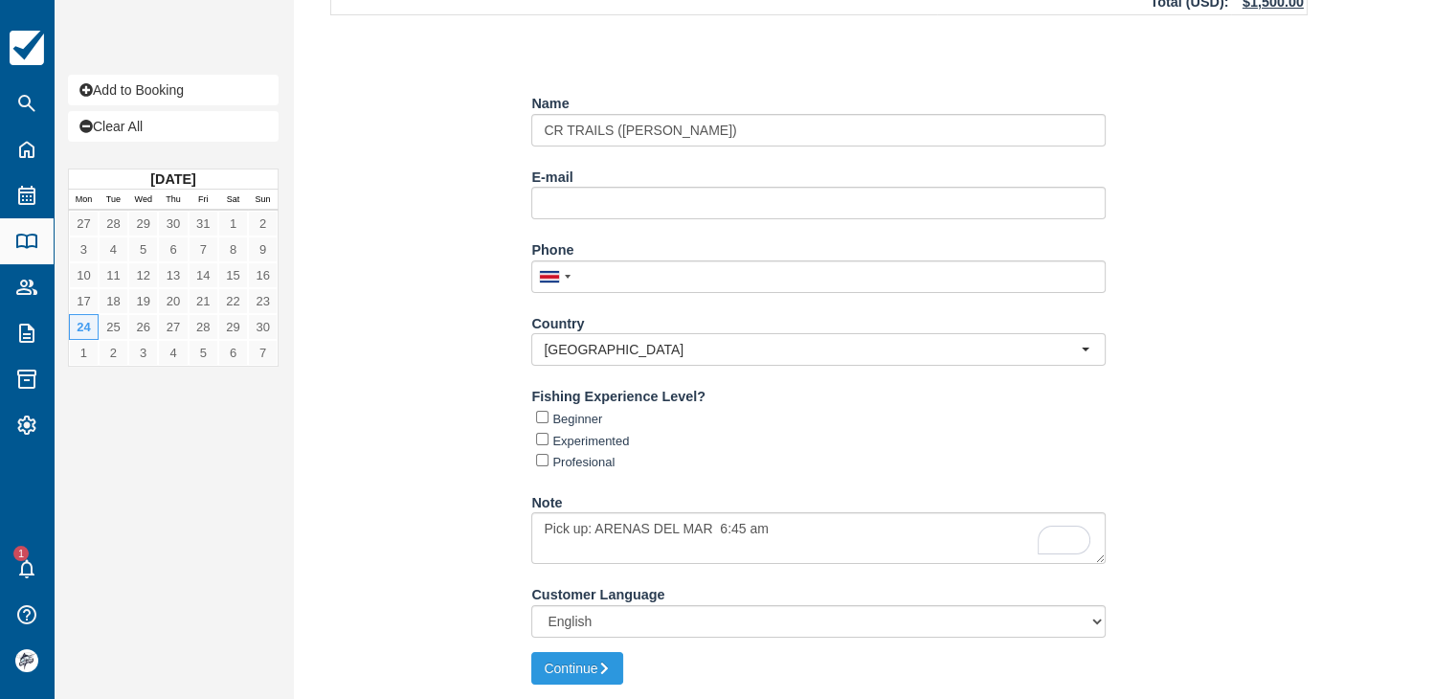
click at [460, 435] on div "Item Rate Amount MoonWalker - Full Day Offshore (9 Hours) Mon Nov 24, 2025 07:0…" at bounding box center [818, 255] width 1023 height 791
click at [601, 663] on icon "submit" at bounding box center [603, 667] width 13 height 13
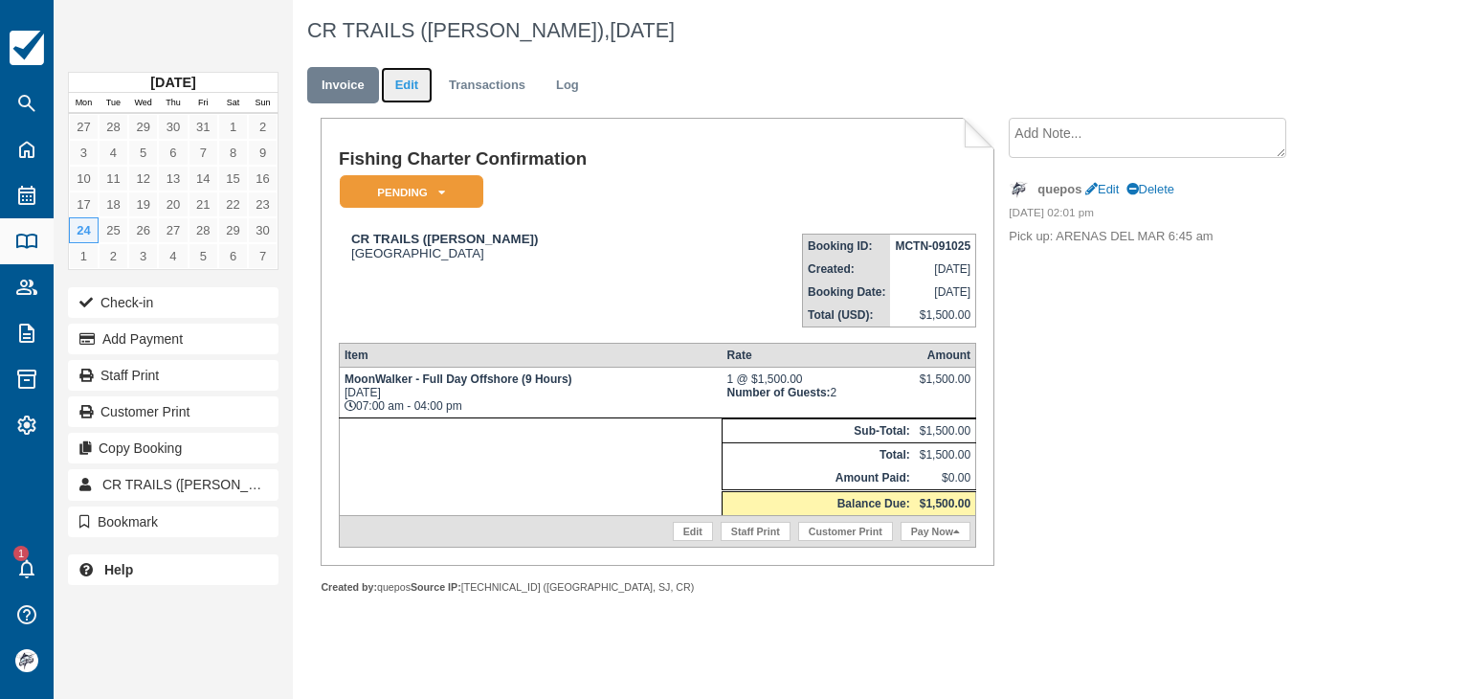
click at [412, 83] on link "Edit" at bounding box center [407, 85] width 52 height 37
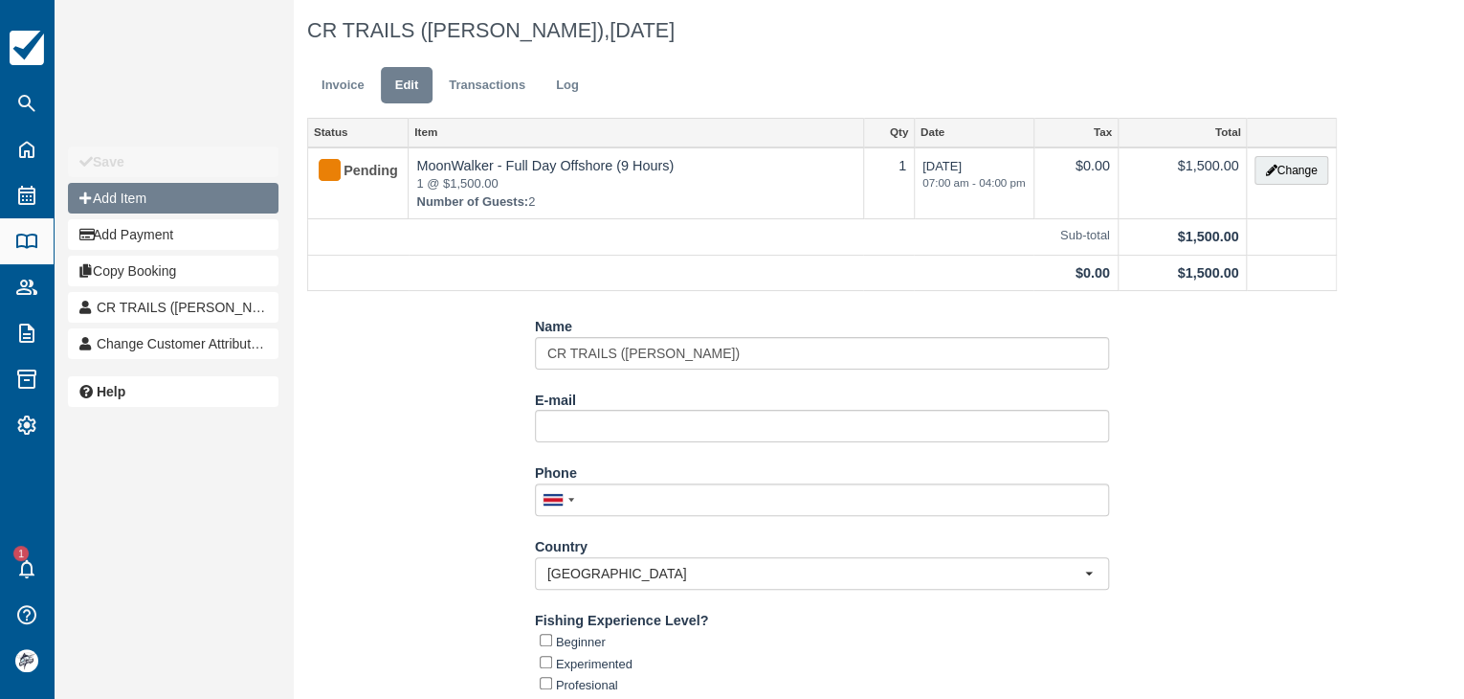
click at [136, 208] on button "Add Item" at bounding box center [173, 198] width 211 height 31
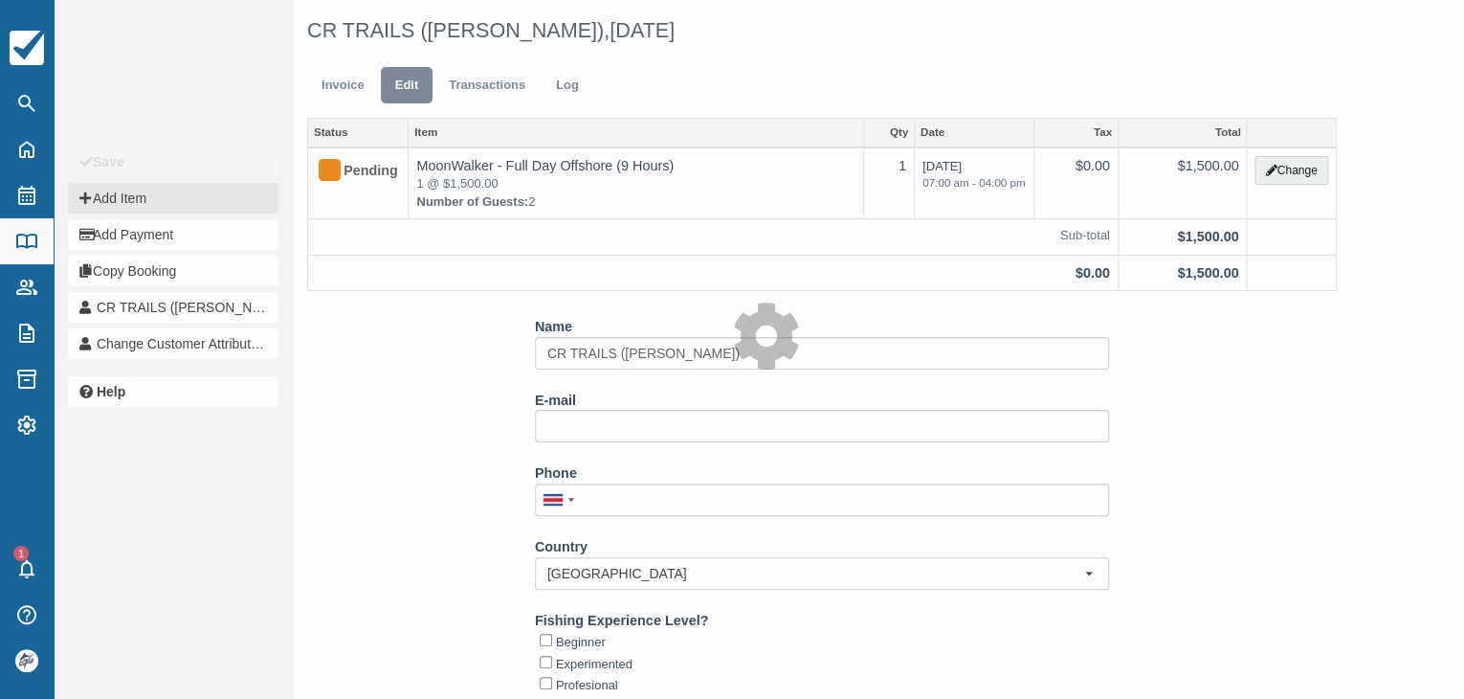
type input "0.00"
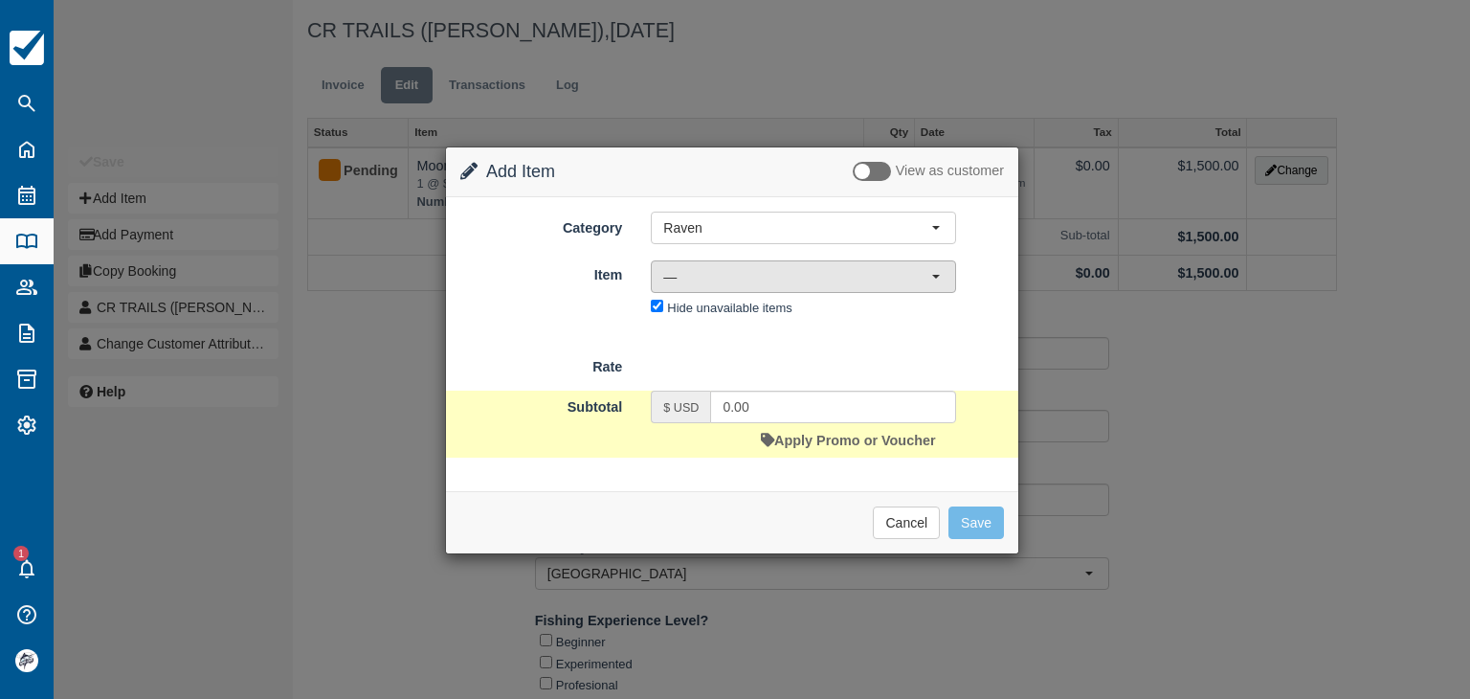
drag, startPoint x: 692, startPoint y: 257, endPoint x: 697, endPoint y: 269, distance: 12.4
click at [693, 261] on div "Item Nothing selected — — Raven - Full Day Offshore (9 Hours) Raven - Half Day …" at bounding box center [732, 289] width 572 height 63
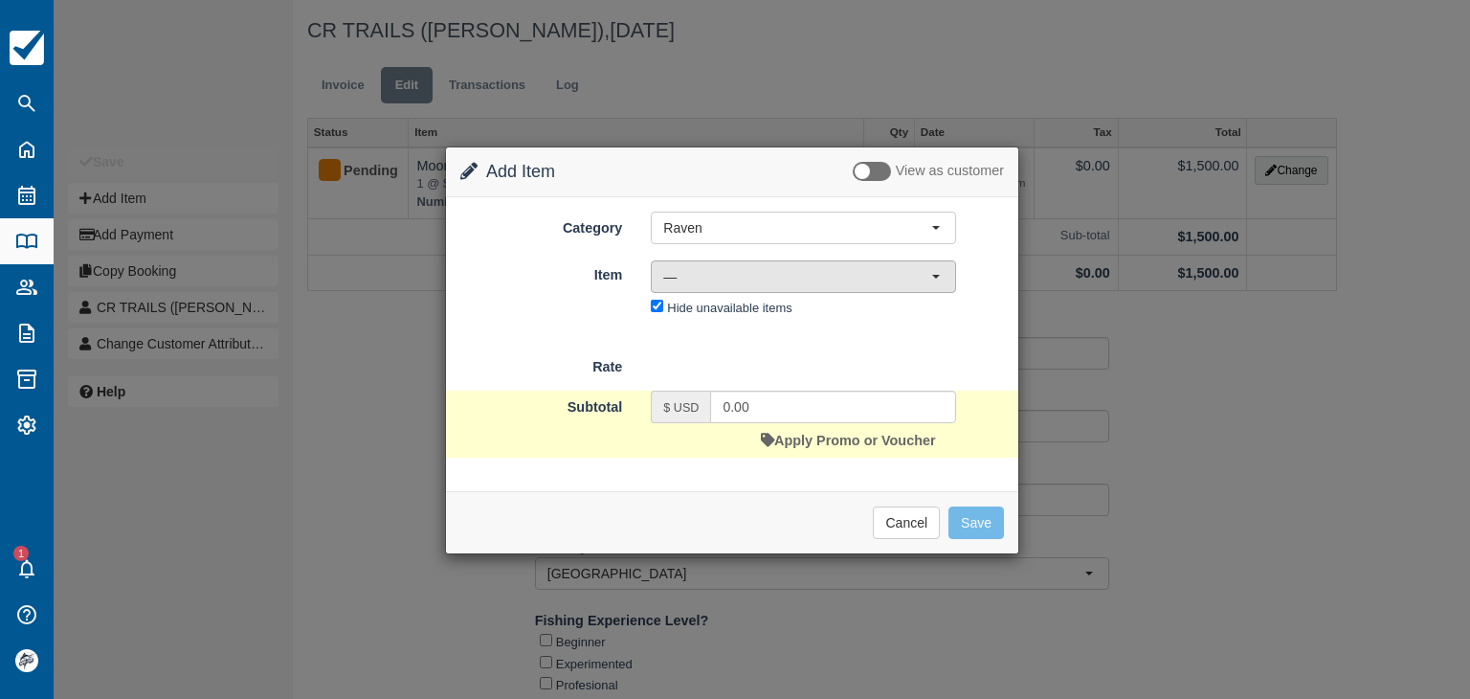
click at [698, 269] on span "—" at bounding box center [797, 276] width 268 height 19
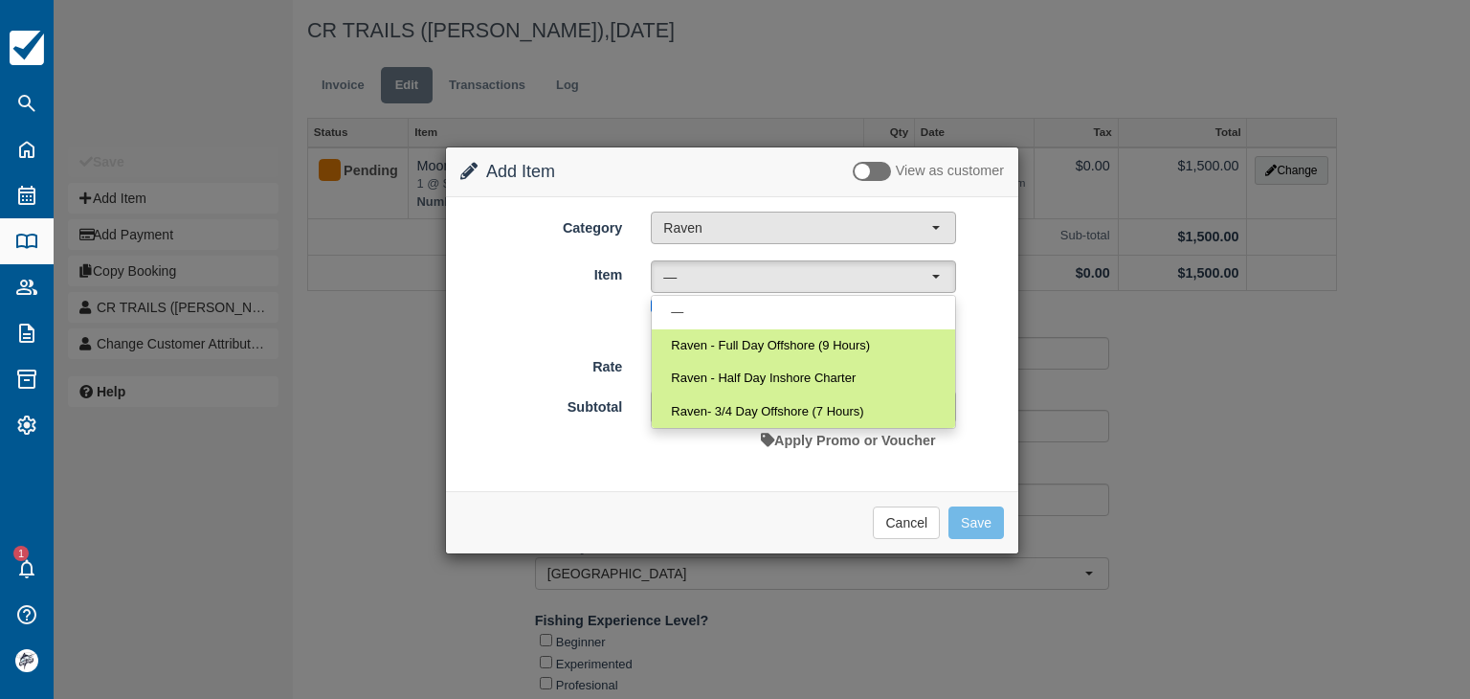
click at [671, 223] on span "Raven" at bounding box center [797, 227] width 268 height 19
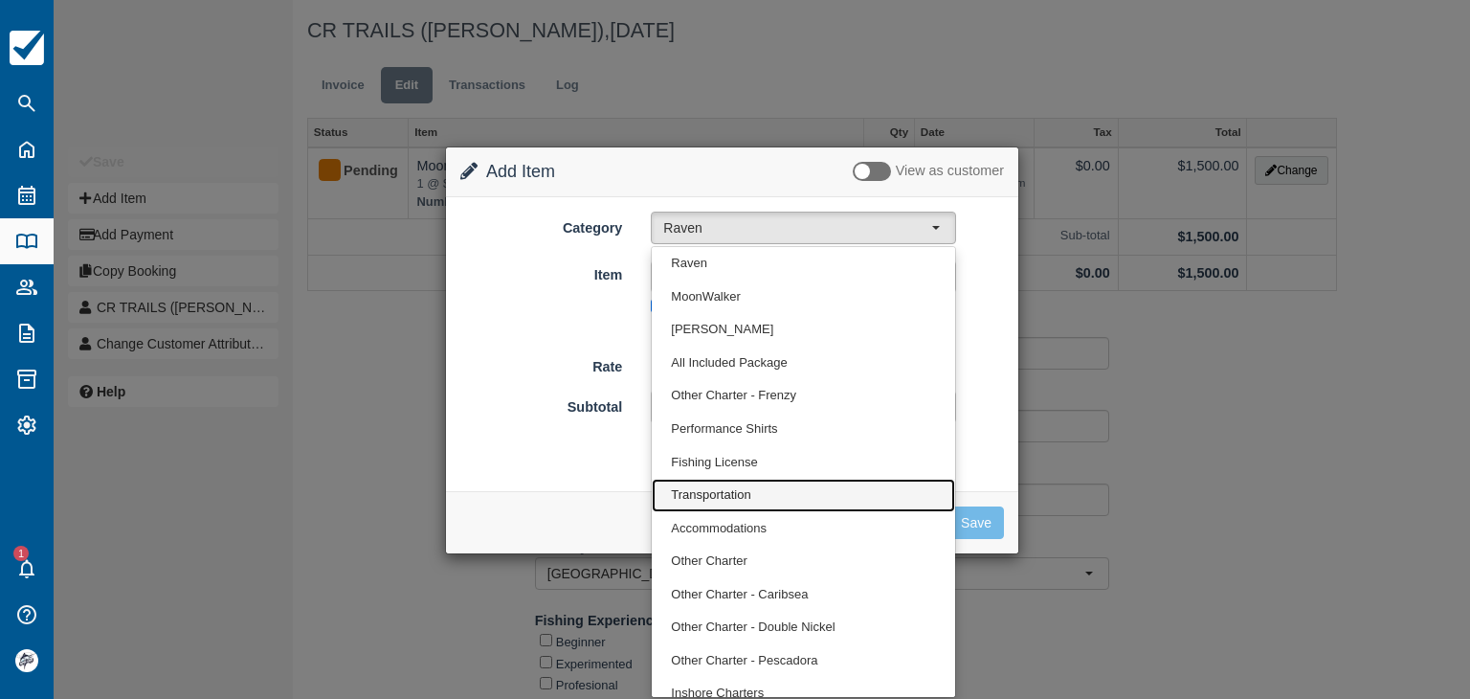
click at [710, 501] on span "Transportation" at bounding box center [710, 495] width 79 height 18
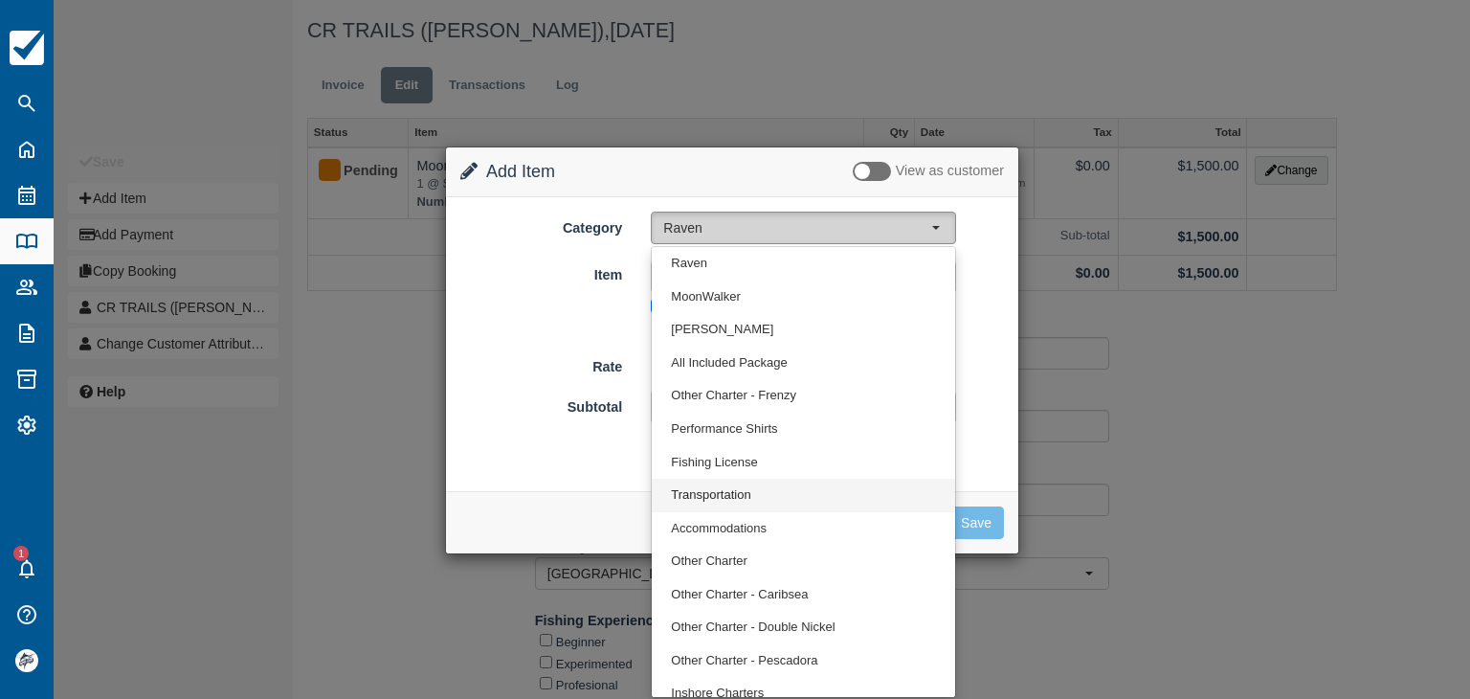
select select "10"
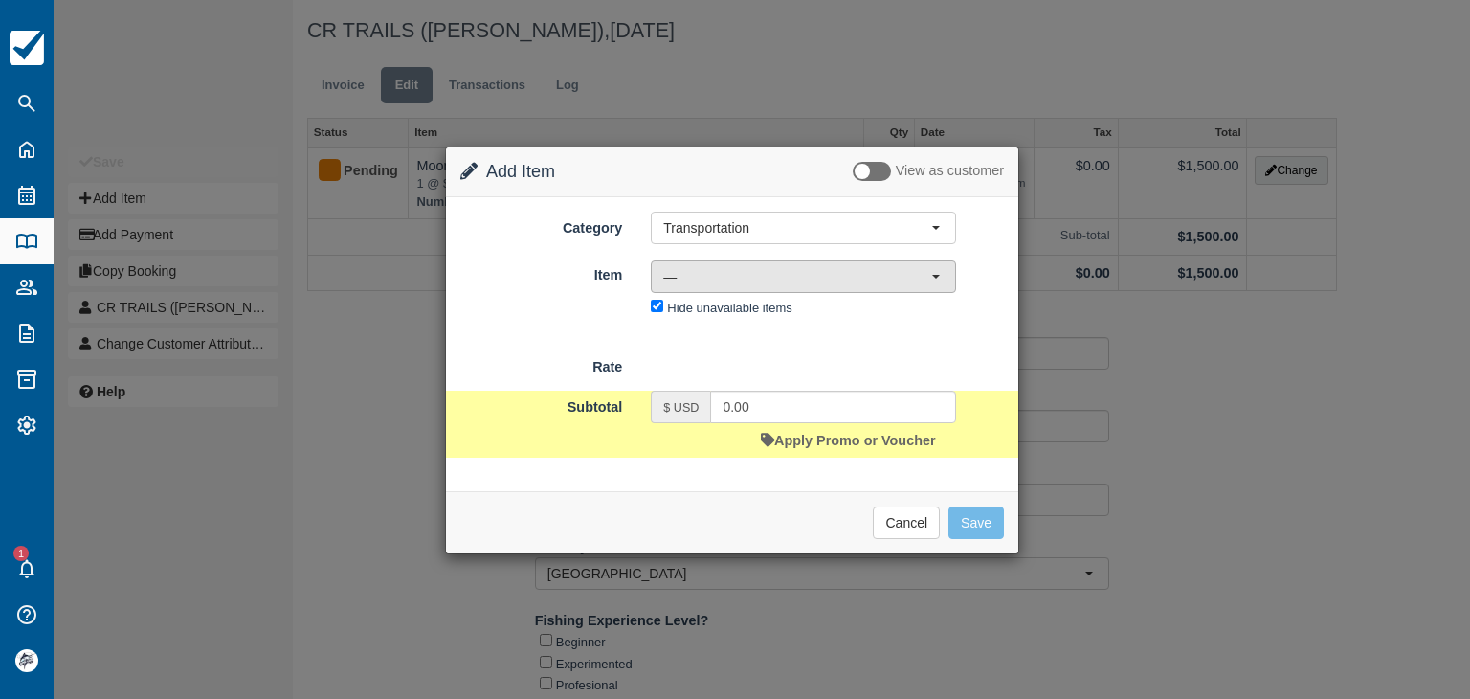
click at [706, 277] on span "—" at bounding box center [797, 276] width 268 height 19
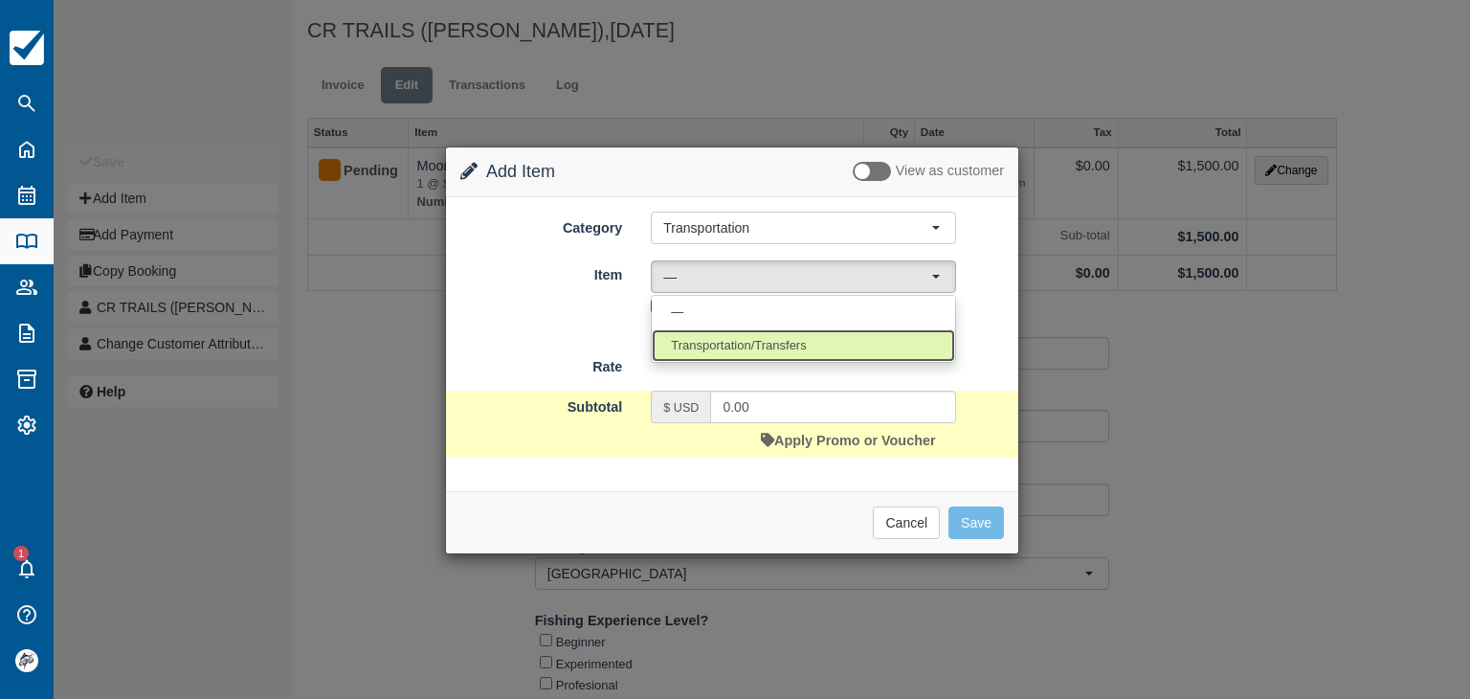
click at [726, 342] on span "Transportation/Transfers" at bounding box center [738, 346] width 135 height 18
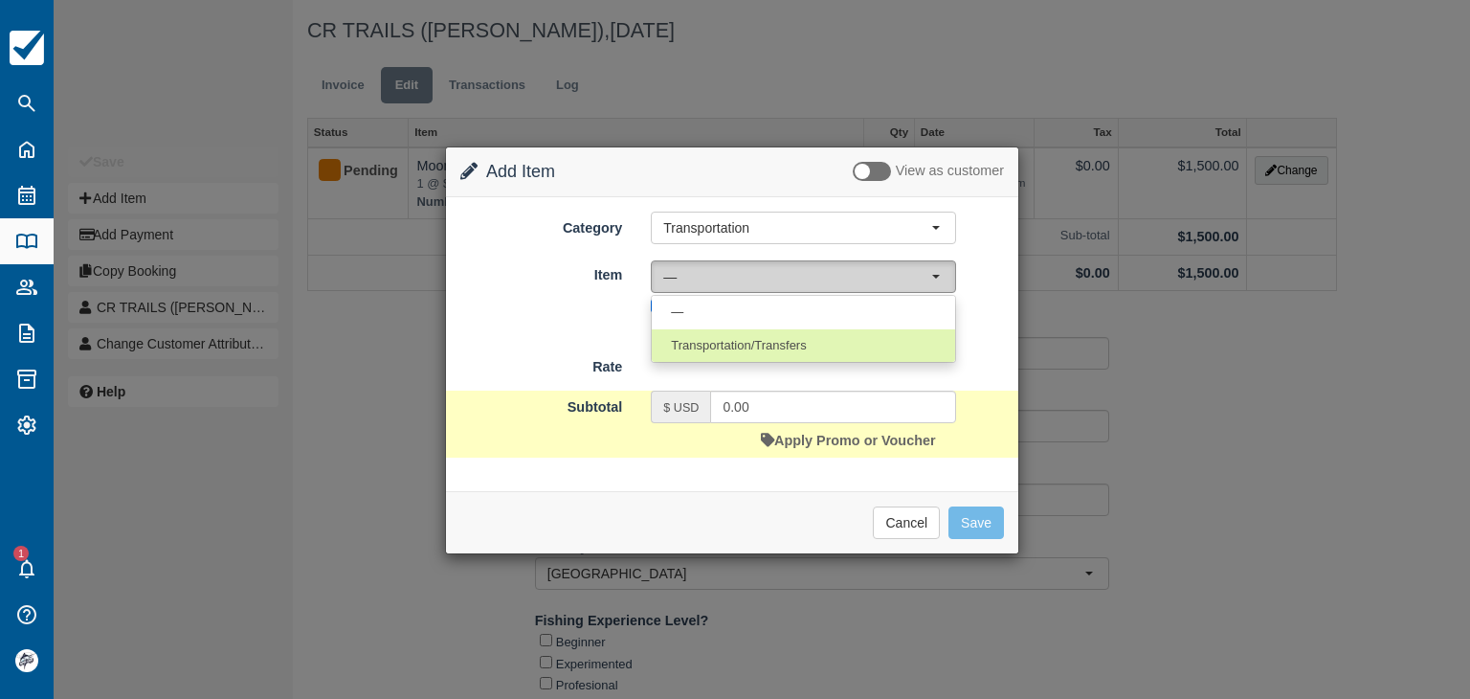
select select "17"
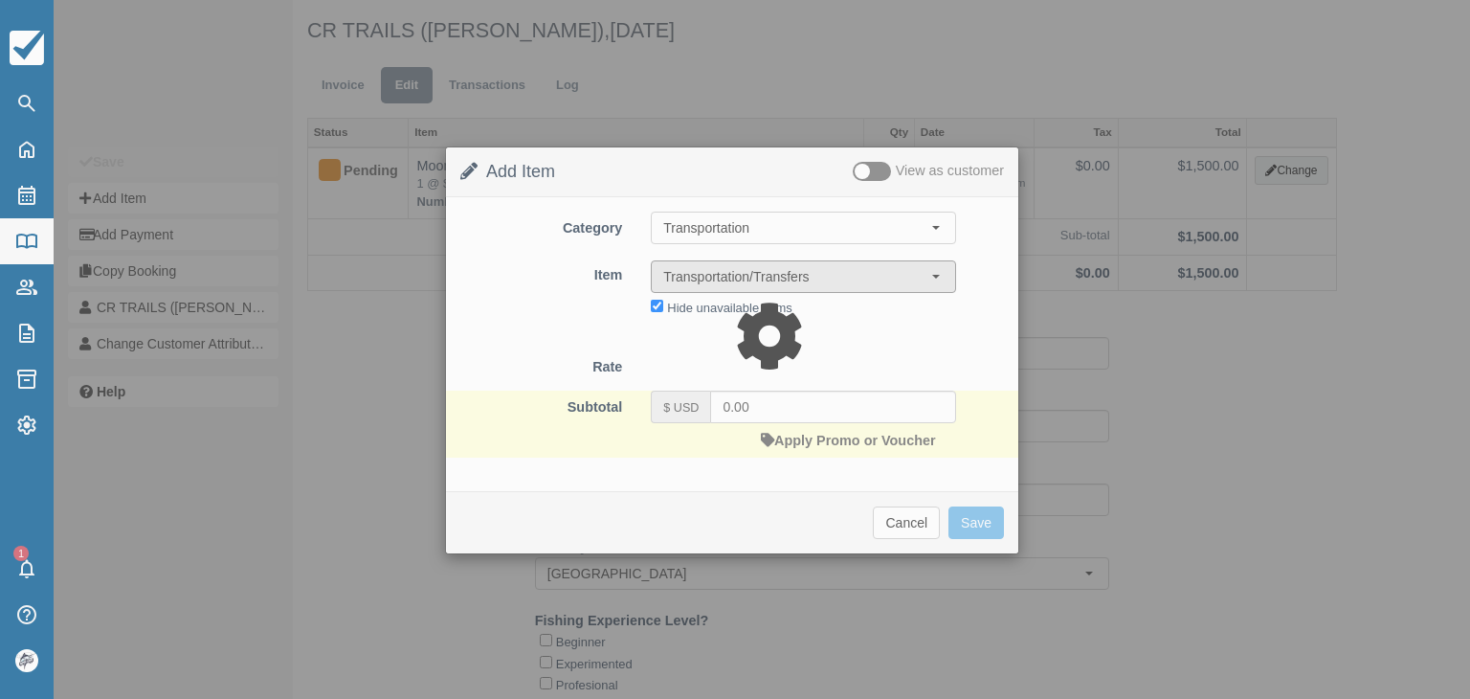
type input "45.00"
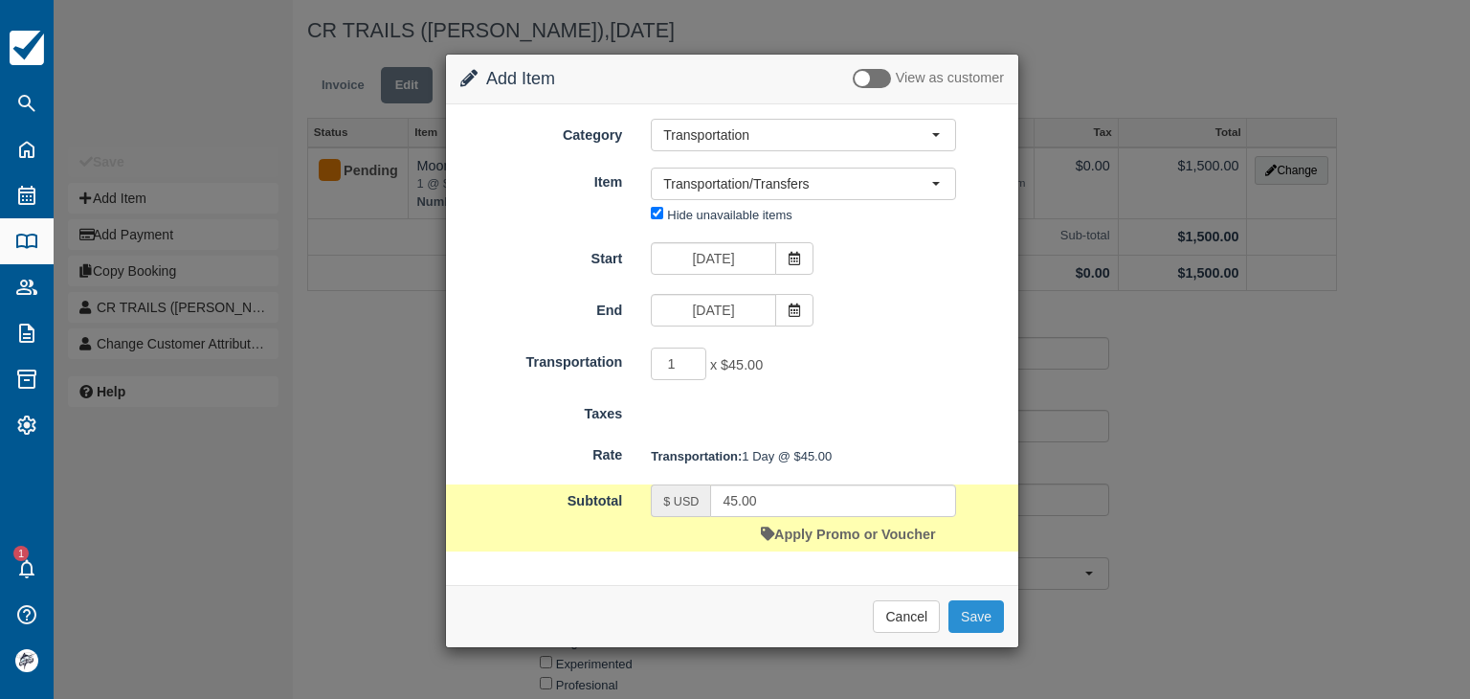
click at [976, 613] on button "Save" at bounding box center [976, 616] width 56 height 33
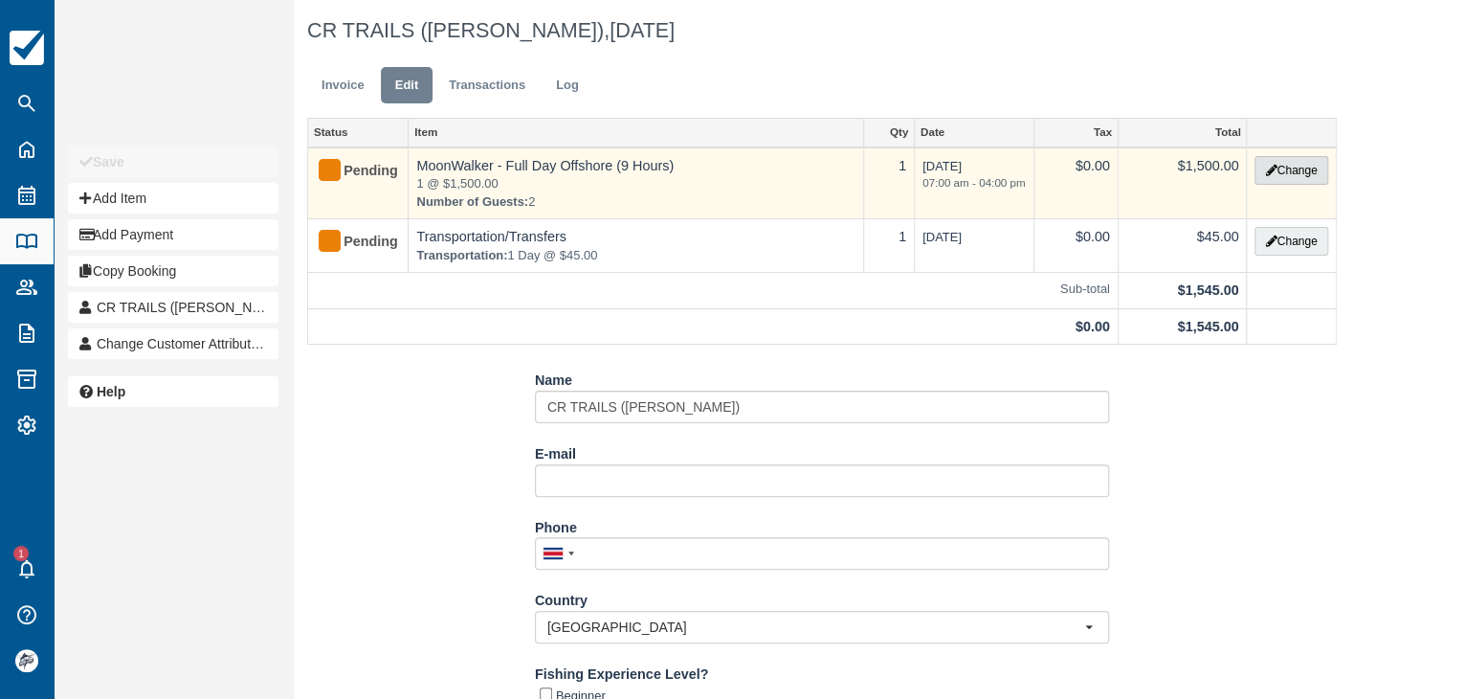
click at [1296, 167] on button "Change" at bounding box center [1291, 170] width 73 height 29
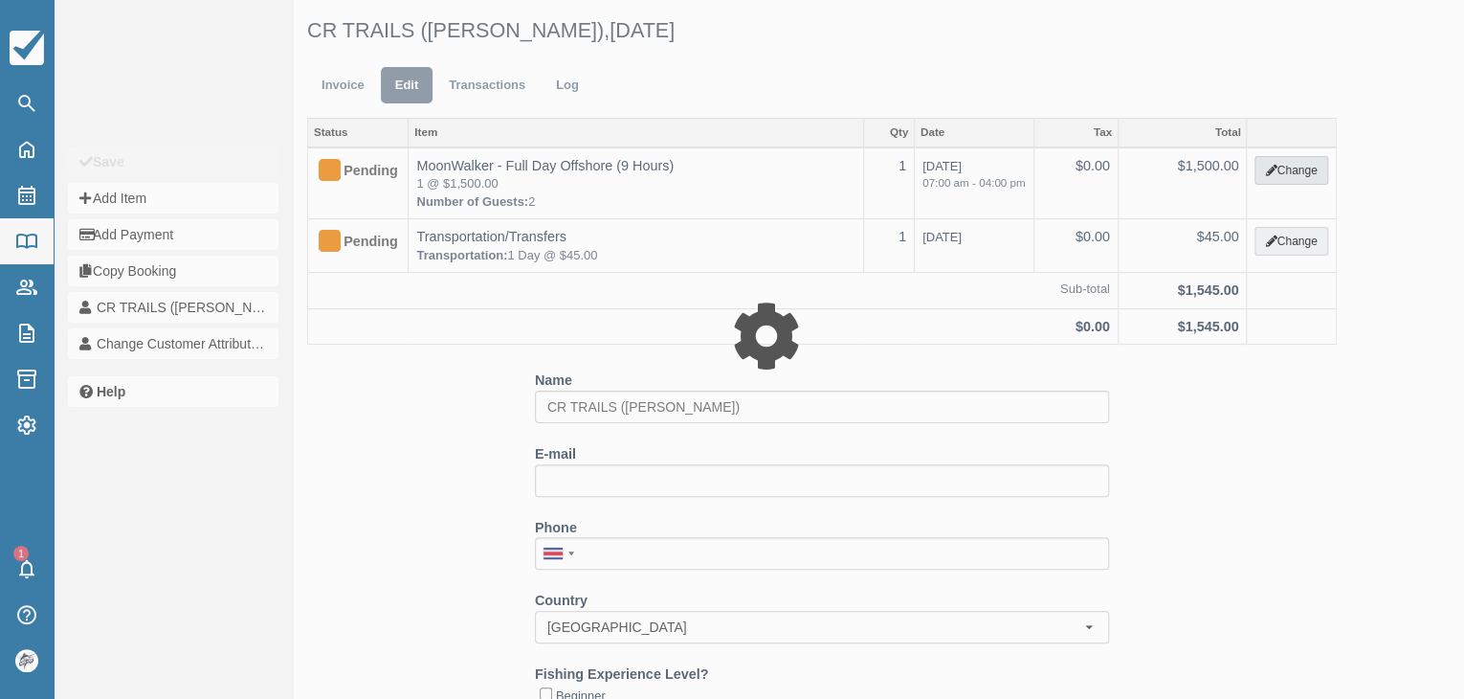
type input "1500.00"
select select "2"
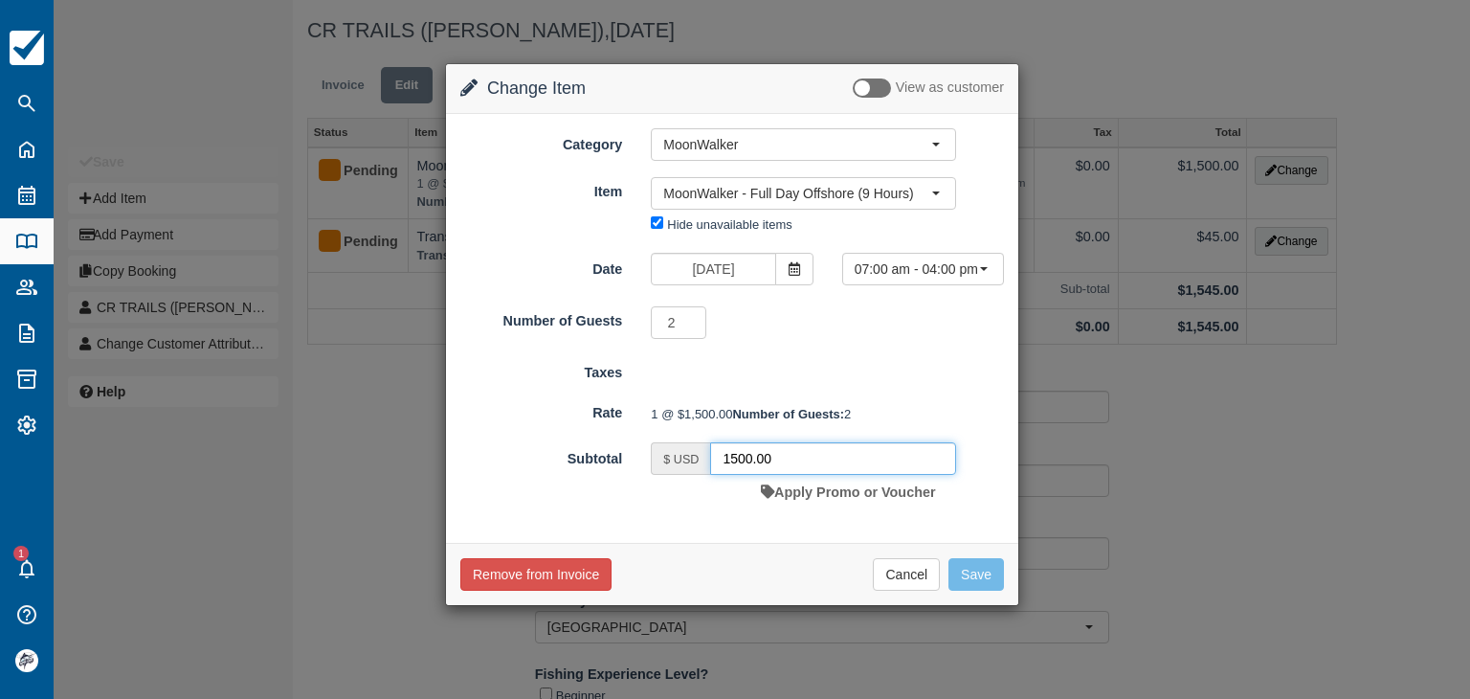
drag, startPoint x: 685, startPoint y: 483, endPoint x: 662, endPoint y: 479, distance: 23.3
click at [667, 475] on div "$ USD 1500.00" at bounding box center [803, 458] width 305 height 33
type input "1440.75"
click at [954, 591] on button "Save" at bounding box center [976, 574] width 56 height 33
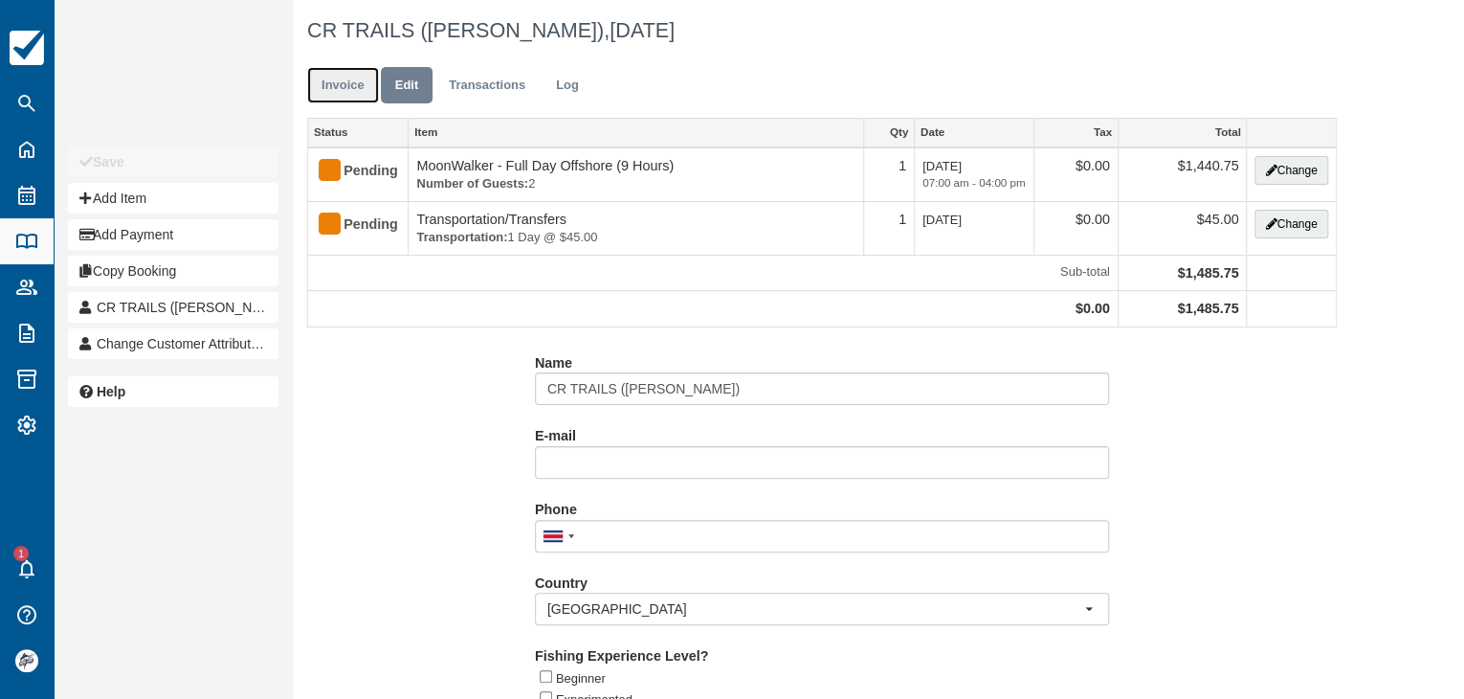
click at [352, 89] on link "Invoice" at bounding box center [343, 85] width 72 height 37
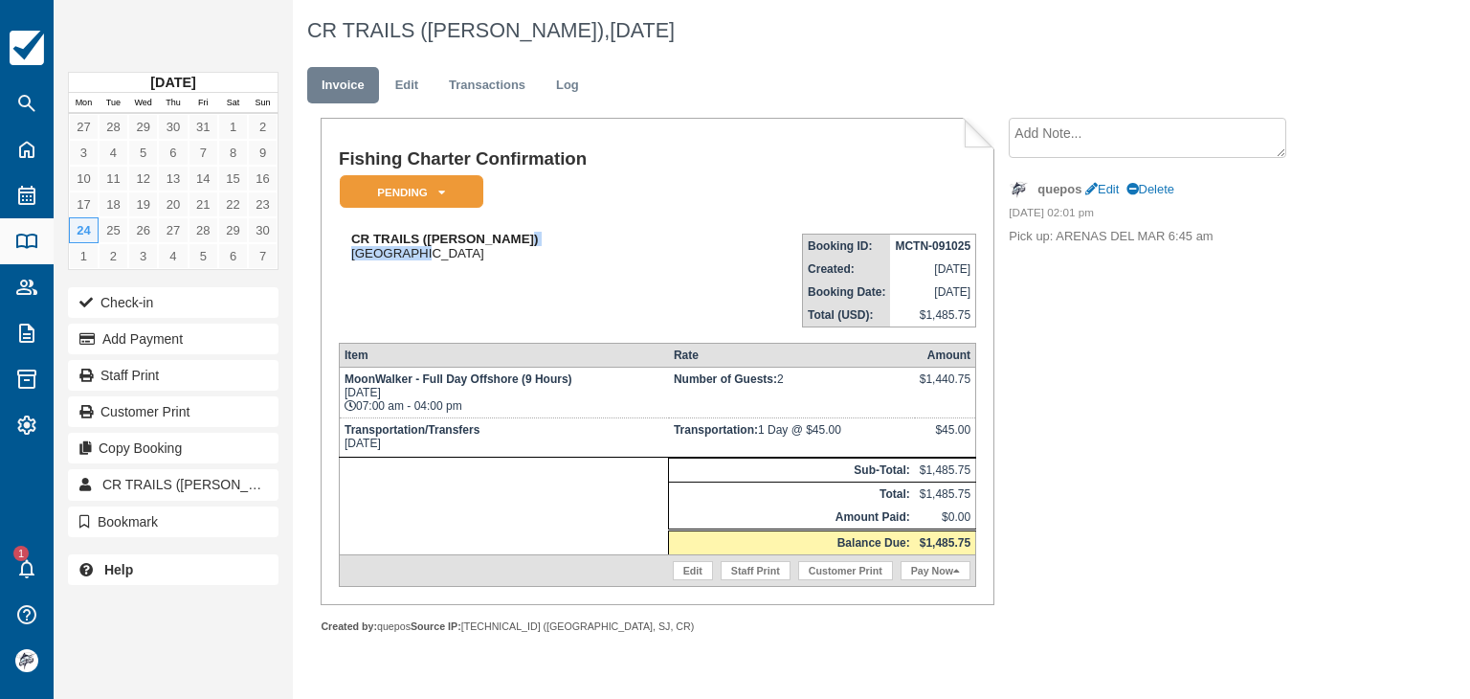
drag, startPoint x: 531, startPoint y: 237, endPoint x: 425, endPoint y: 246, distance: 106.6
click at [425, 246] on div "CR TRAILS ([PERSON_NAME]) [GEOGRAPHIC_DATA]" at bounding box center [526, 246] width 374 height 29
click at [430, 243] on strong "CR TRAILS ([PERSON_NAME])" at bounding box center [444, 239] width 187 height 14
drag, startPoint x: 429, startPoint y: 239, endPoint x: 530, endPoint y: 240, distance: 101.5
click at [530, 240] on strong "CR TRAILS ([PERSON_NAME])" at bounding box center [444, 239] width 187 height 14
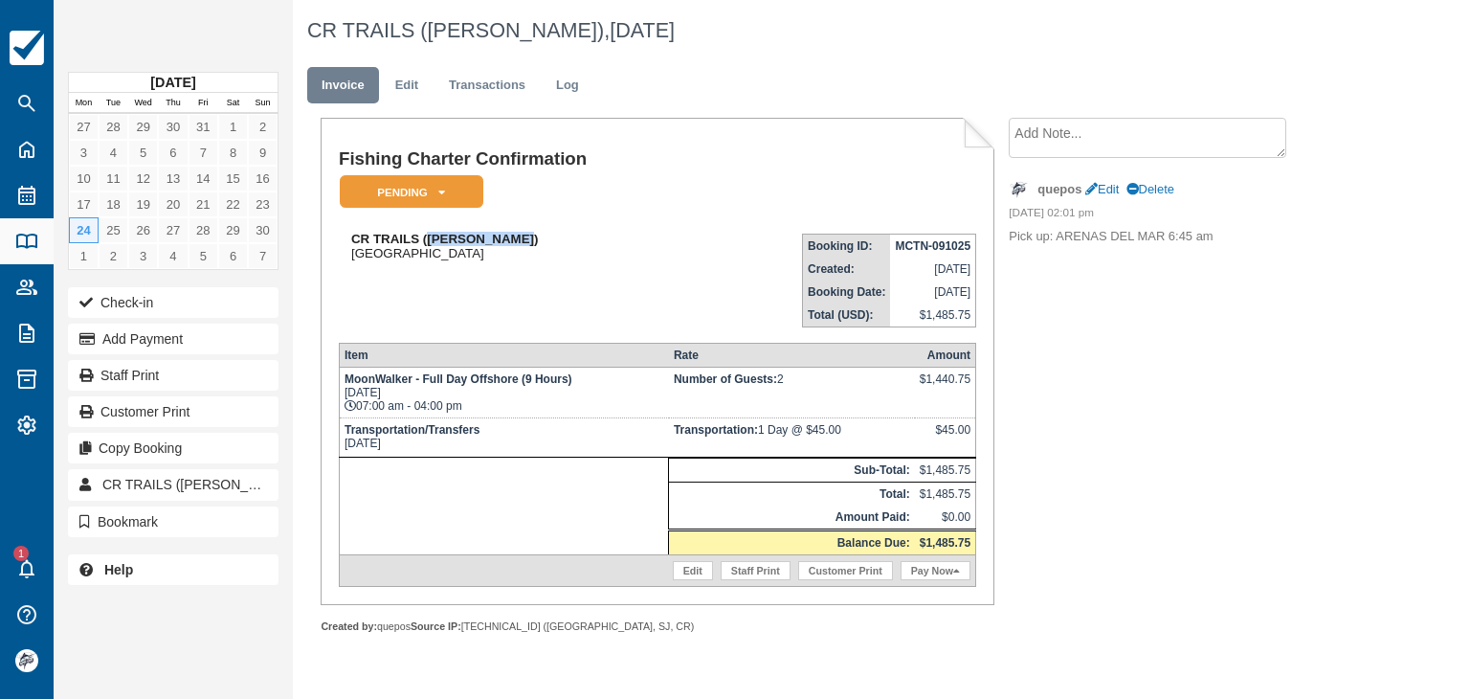
copy strong "[PERSON_NAME]"
drag, startPoint x: 895, startPoint y: 247, endPoint x: 972, endPoint y: 251, distance: 77.6
click at [972, 251] on td "MCTN-091025" at bounding box center [932, 246] width 85 height 24
copy strong "MCTN-091025"
